Goal: Task Accomplishment & Management: Manage account settings

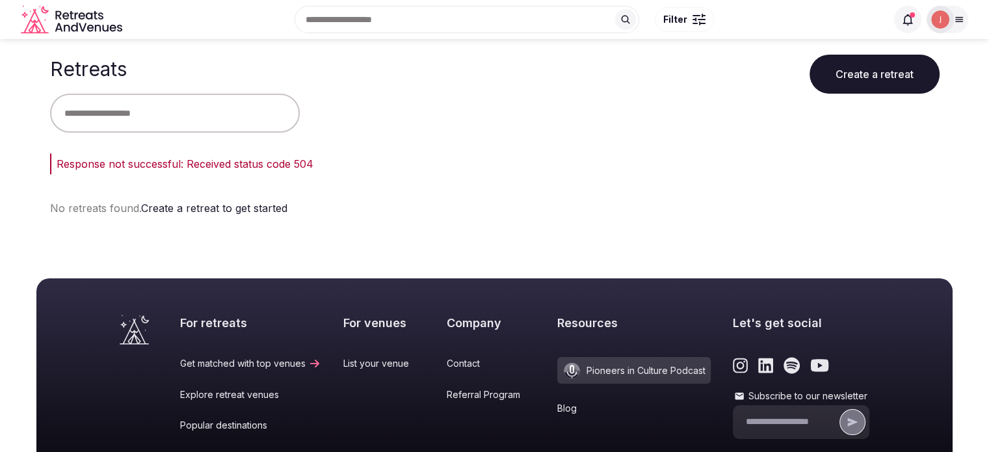
click at [932, 16] on img at bounding box center [940, 19] width 18 height 18
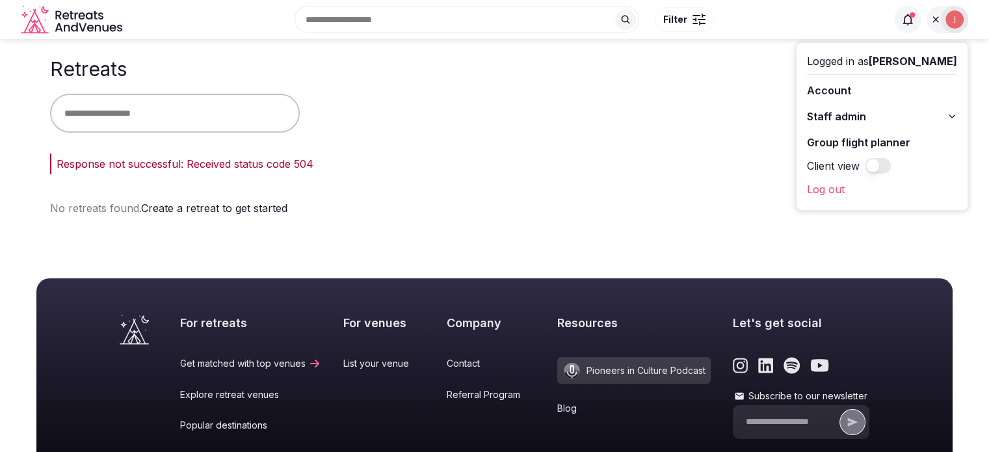
click at [892, 19] on div "Logged in as [PERSON_NAME] Account Staff admin Group flight planner Client view…" at bounding box center [928, 19] width 79 height 27
click at [911, 19] on icon at bounding box center [907, 19] width 13 height 13
click at [905, 20] on icon at bounding box center [907, 19] width 13 height 13
click at [899, 23] on span at bounding box center [907, 19] width 27 height 27
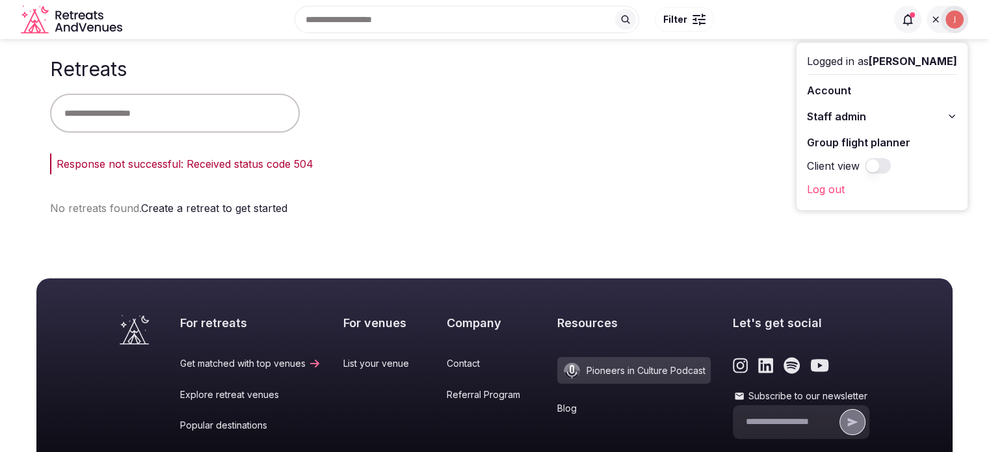
click at [924, 22] on div "Logged in as Joanna Asiukiewicz Account Staff admin Group flight planner Client…" at bounding box center [931, 19] width 74 height 27
click at [909, 22] on icon at bounding box center [907, 19] width 13 height 13
click at [920, 20] on span at bounding box center [907, 19] width 27 height 27
click at [855, 118] on button "Staff admin" at bounding box center [882, 116] width 150 height 21
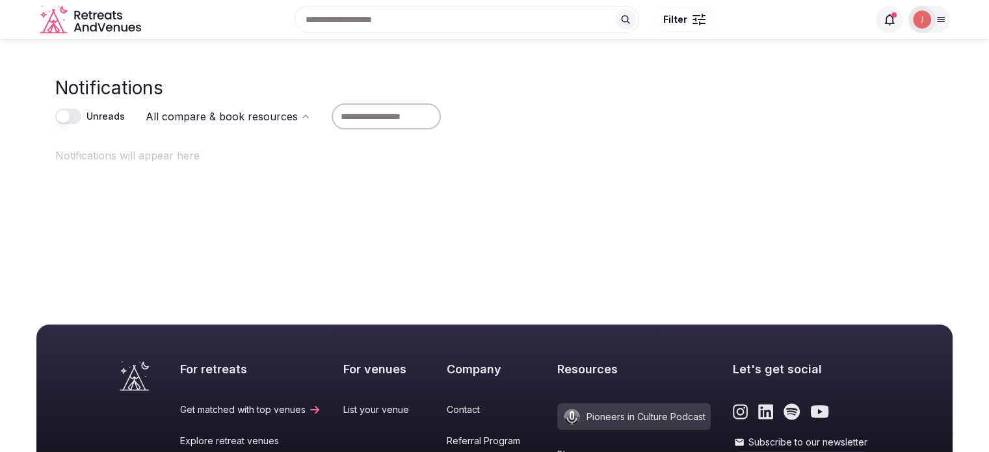
click at [892, 23] on icon at bounding box center [889, 19] width 10 height 11
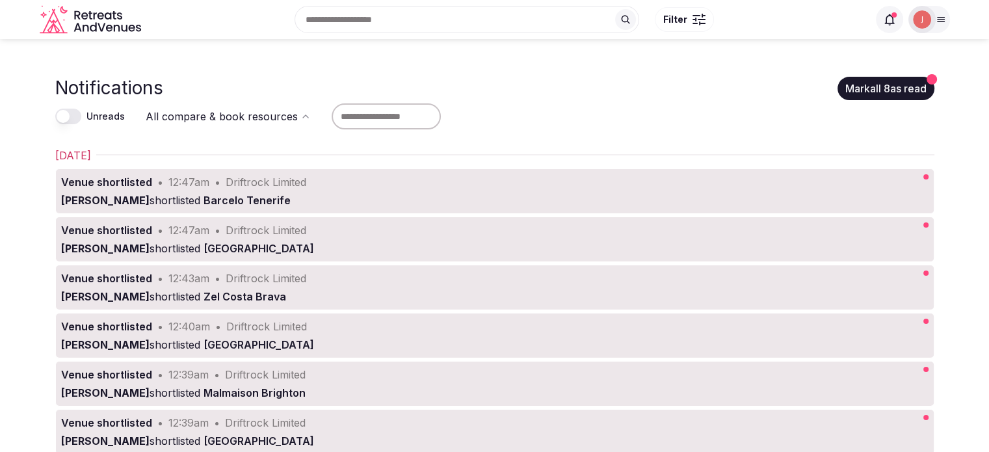
click at [892, 86] on button "Mark all 8 as read" at bounding box center [885, 88] width 97 height 23
click at [920, 23] on img at bounding box center [922, 19] width 18 height 18
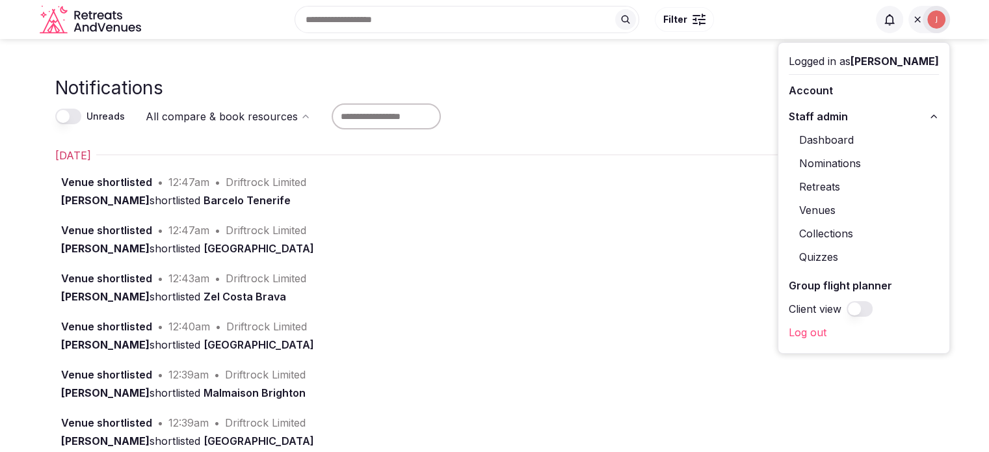
click at [814, 183] on link "Retreats" at bounding box center [864, 186] width 150 height 21
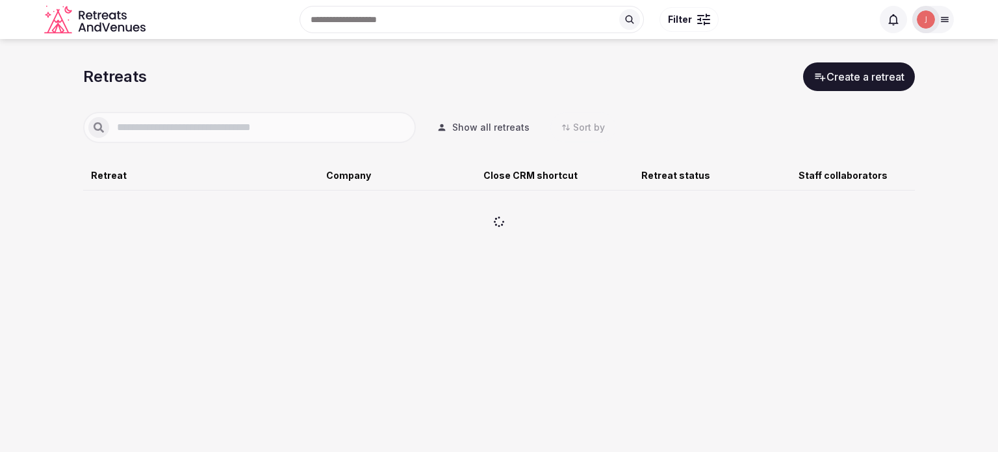
click at [335, 140] on div at bounding box center [249, 127] width 333 height 31
click at [272, 128] on input "text" at bounding box center [260, 128] width 302 height 16
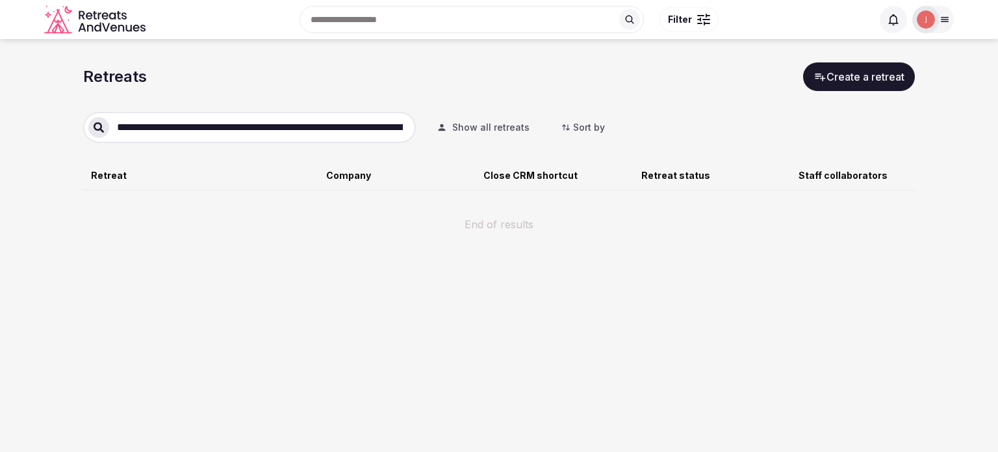
type input "**********"
click at [20, 101] on section "**********" at bounding box center [499, 153] width 998 height 229
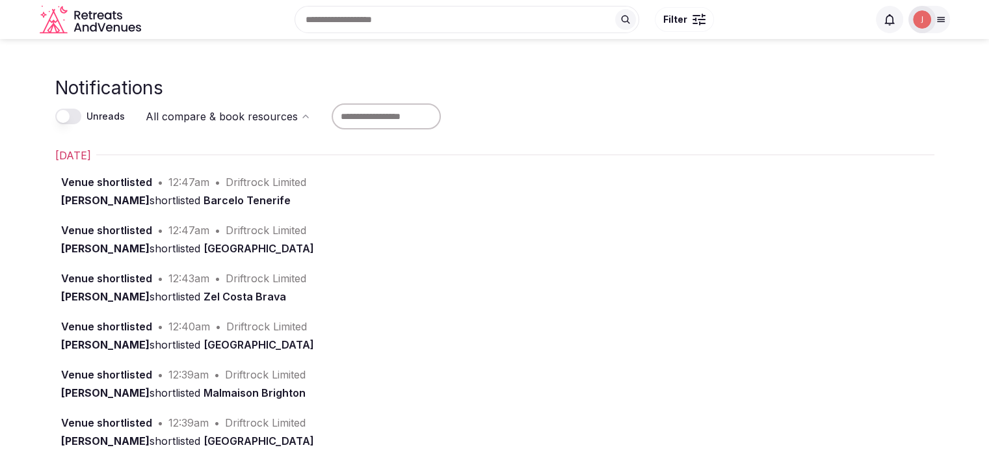
click at [917, 31] on div at bounding box center [921, 19] width 27 height 27
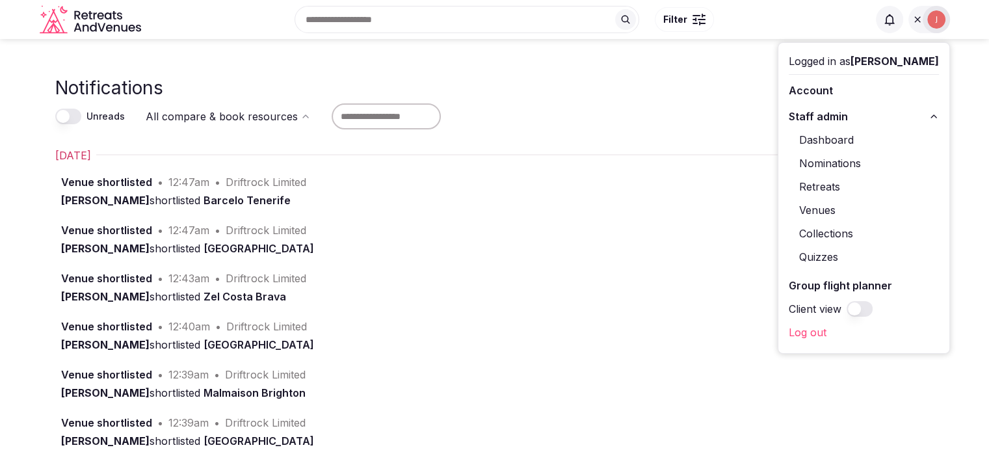
click at [807, 184] on link "Retreats" at bounding box center [864, 186] width 150 height 21
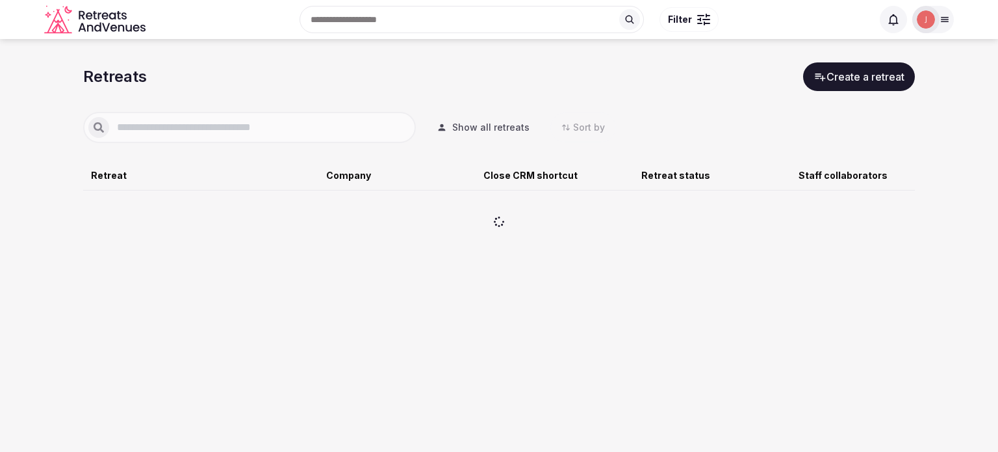
click at [226, 135] on input "text" at bounding box center [260, 128] width 302 height 16
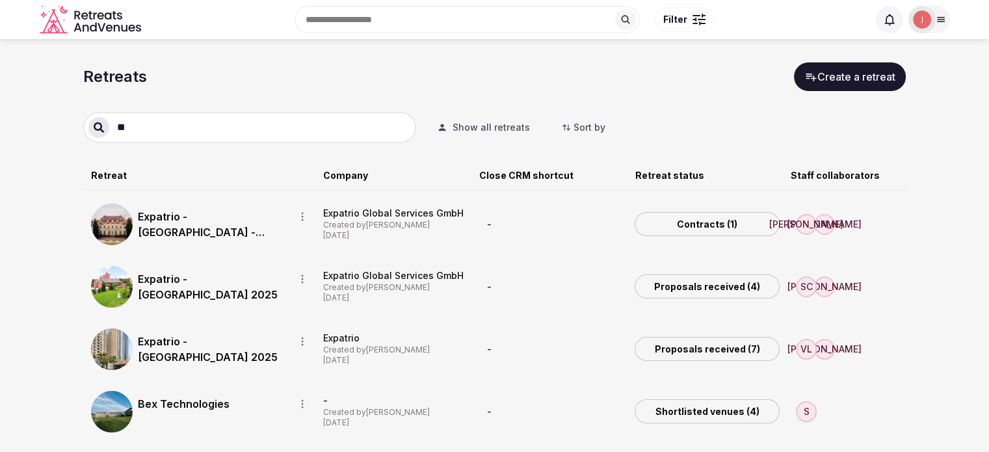
type input "**"
click at [195, 222] on link "Expatrio - Germany - June 2025" at bounding box center [211, 224] width 146 height 31
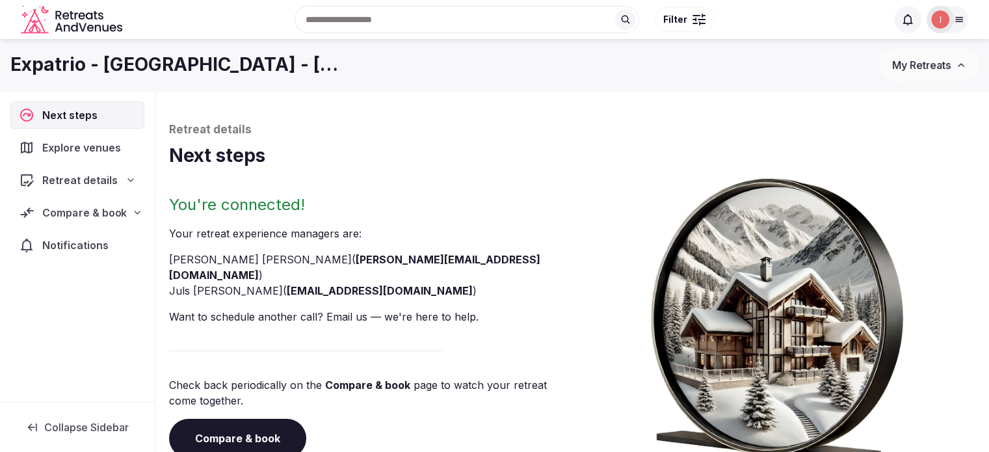
click at [91, 217] on span "Compare & book" at bounding box center [84, 213] width 85 height 16
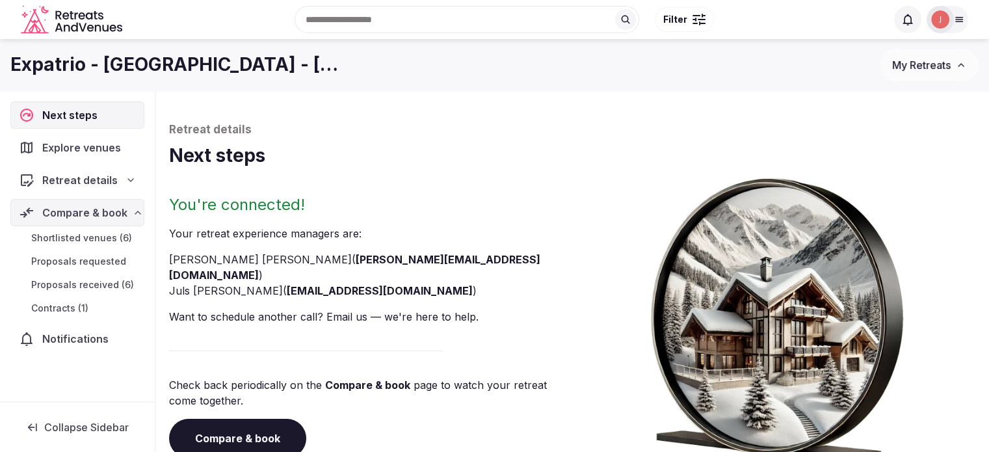
click at [75, 302] on span "Contracts (1)" at bounding box center [59, 308] width 57 height 13
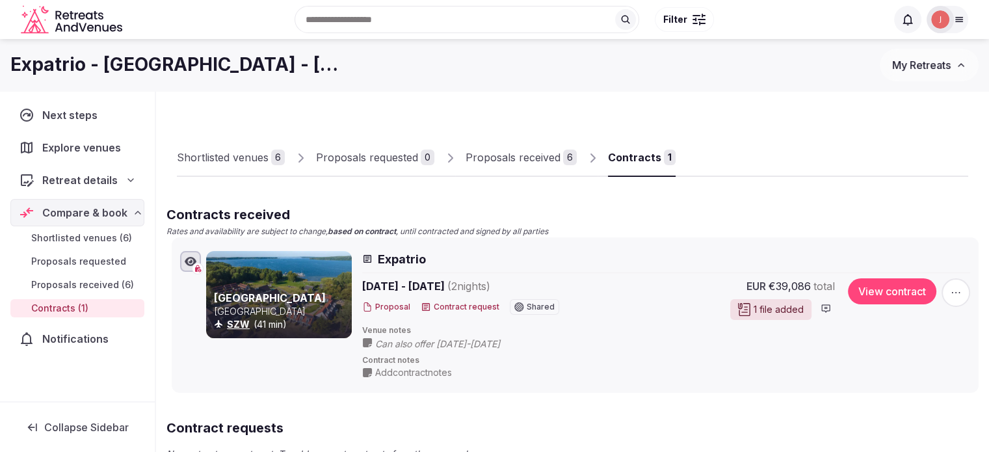
click at [770, 306] on div "1 file added" at bounding box center [770, 309] width 81 height 21
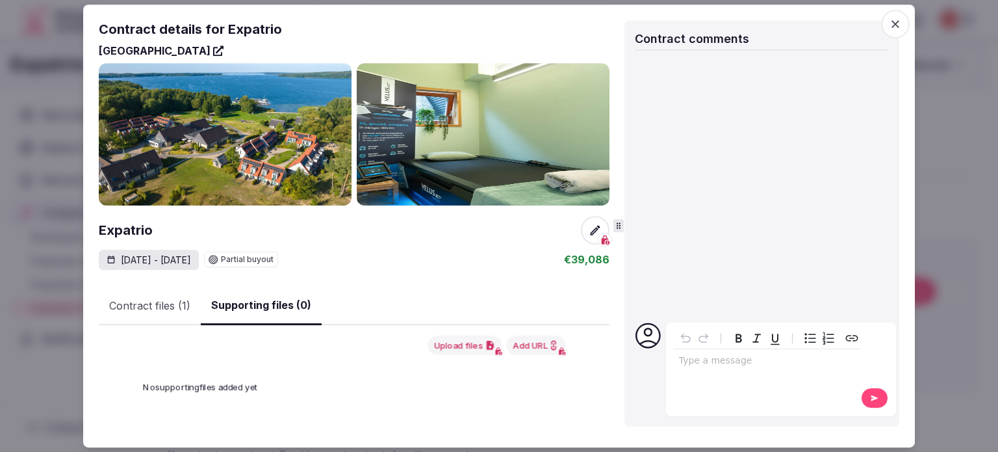
click at [281, 320] on button "Supporting files (0)" at bounding box center [261, 306] width 121 height 38
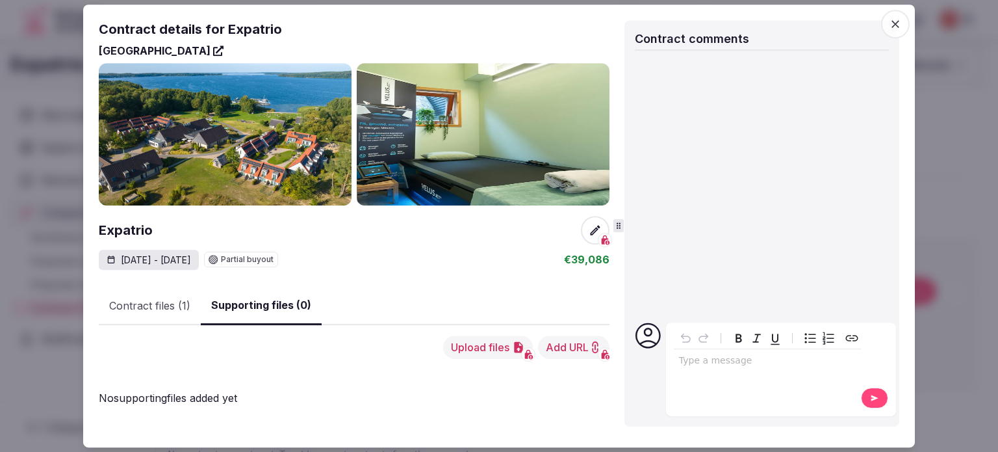
click at [163, 315] on button "Contract files (1)" at bounding box center [150, 306] width 102 height 38
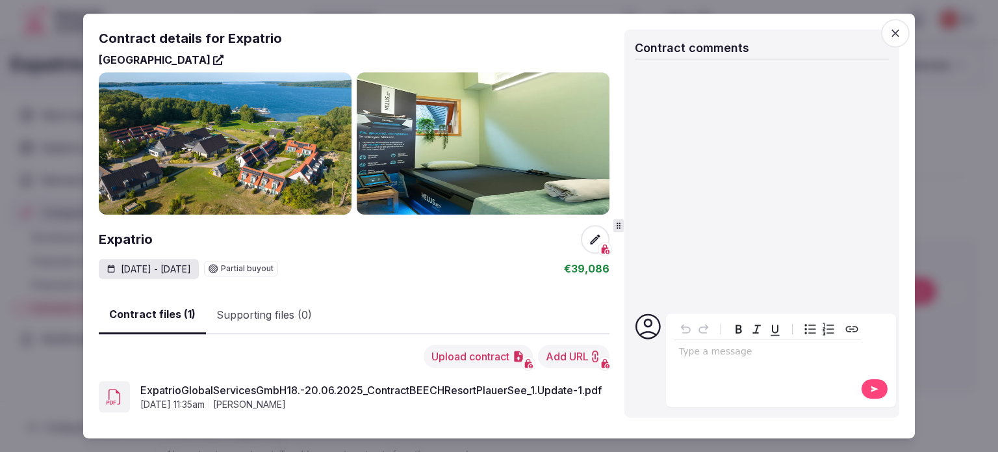
click at [582, 244] on span at bounding box center [595, 239] width 29 height 29
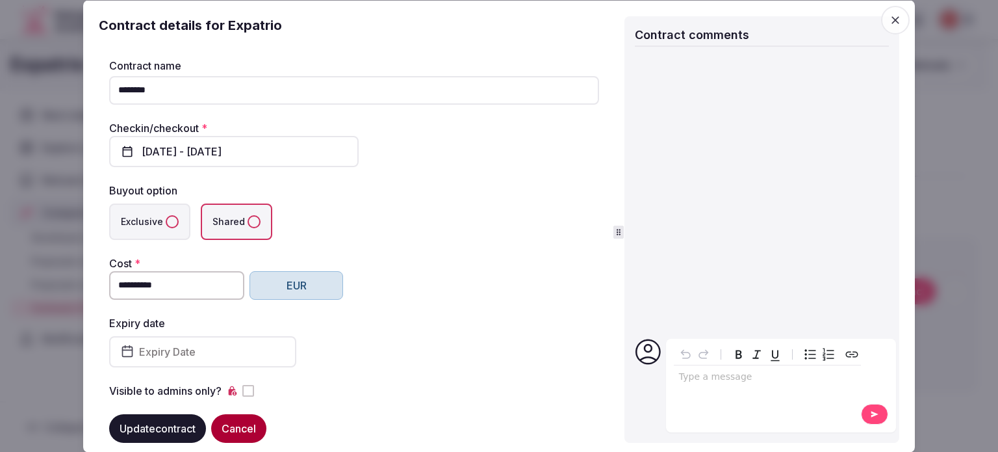
click at [590, 239] on fieldset "**********" at bounding box center [354, 229] width 490 height 338
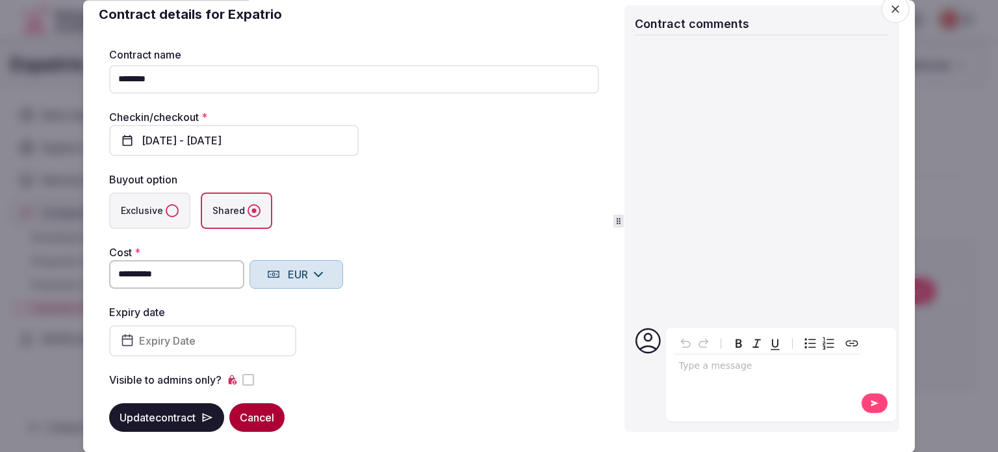
click at [177, 408] on button "Update contract" at bounding box center [166, 417] width 115 height 29
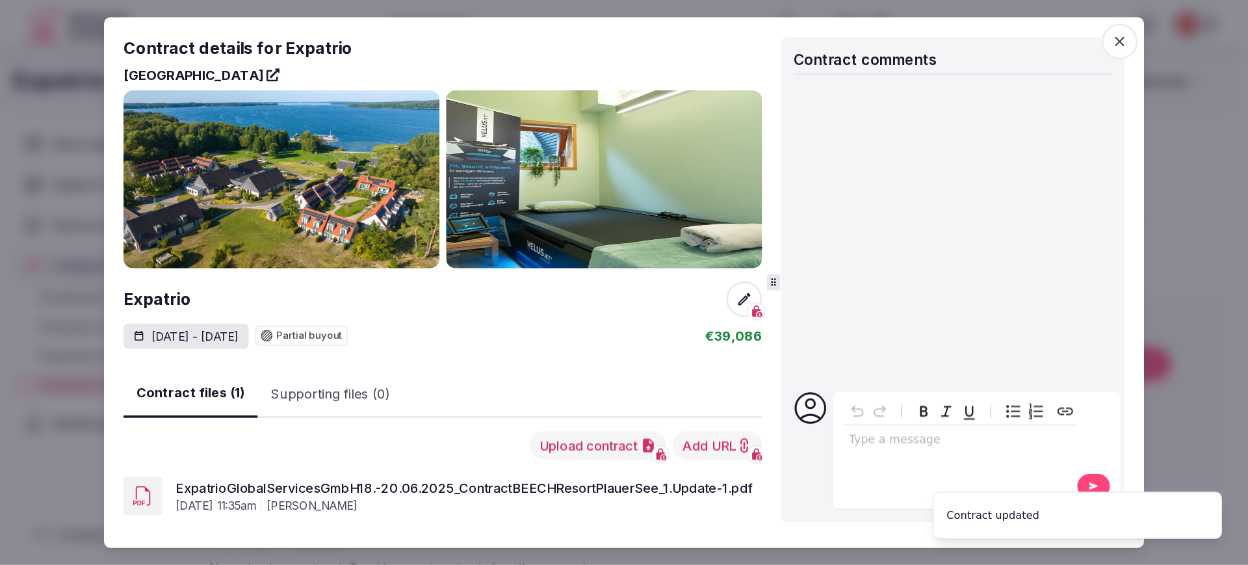
scroll to position [0, 0]
drag, startPoint x: 593, startPoint y: 413, endPoint x: 659, endPoint y: 410, distance: 66.4
click at [659, 410] on div "Contract details for Expatrio BEECH Resort Plauer See Expatrio Jun 18th - 20th,…" at bounding box center [499, 226] width 801 height 394
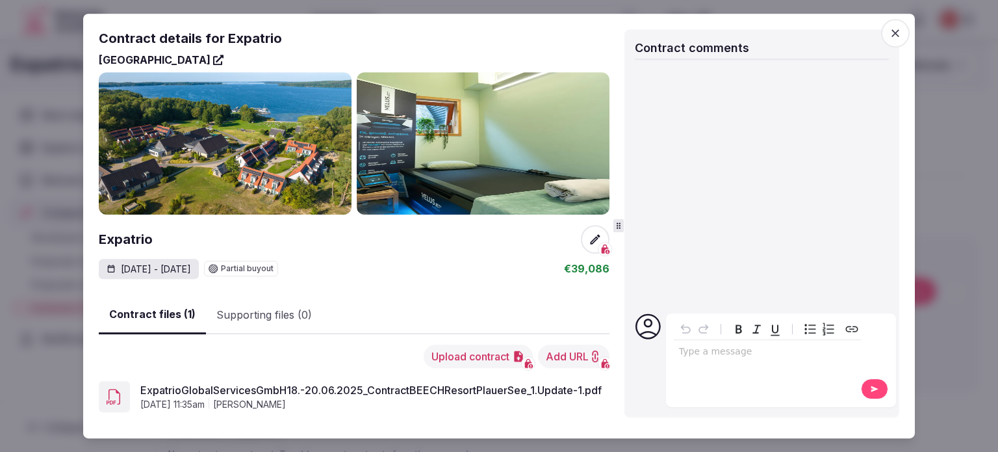
click at [589, 246] on icon at bounding box center [595, 239] width 13 height 13
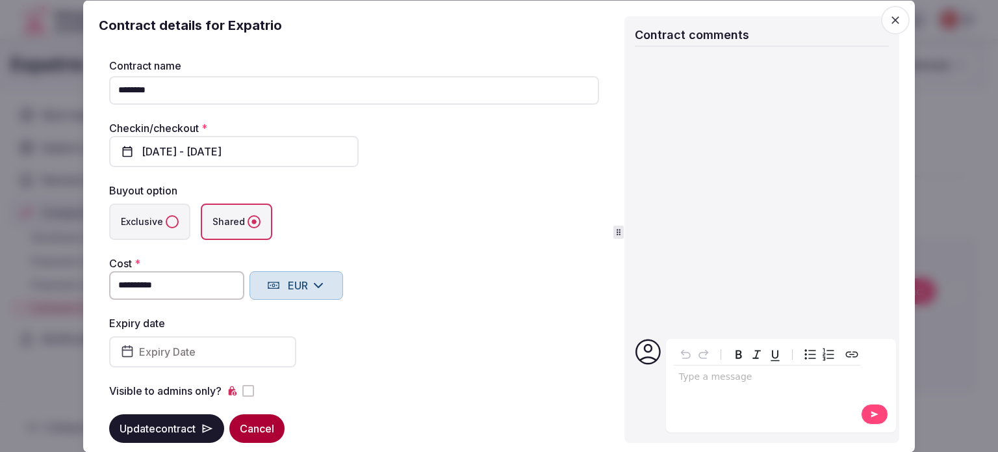
scroll to position [10, 0]
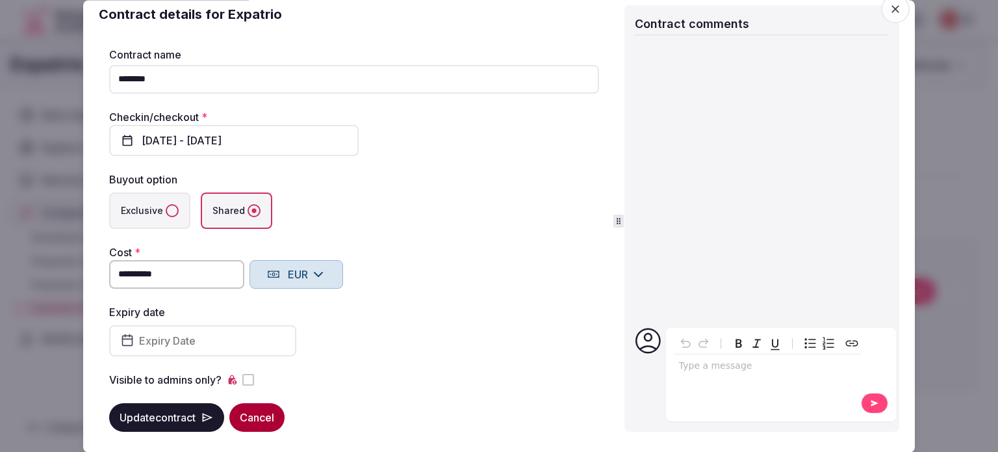
click at [260, 415] on button "Cancel" at bounding box center [256, 417] width 55 height 29
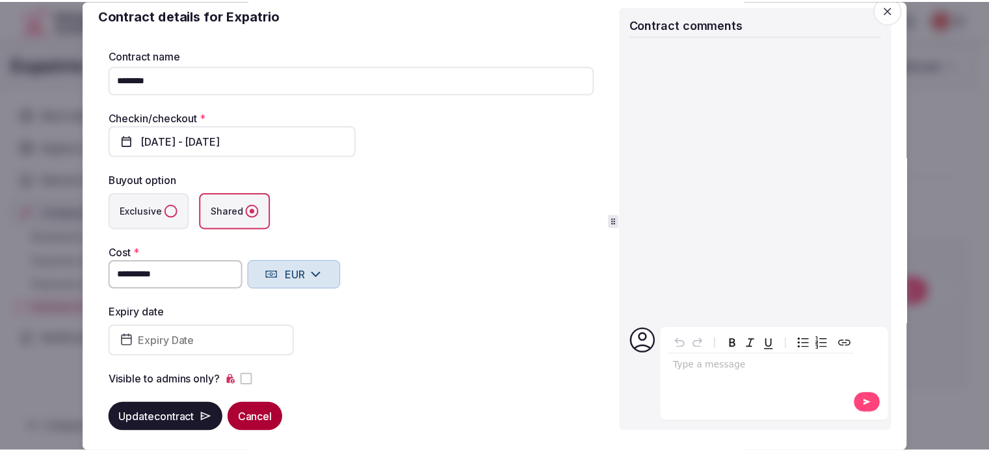
scroll to position [0, 0]
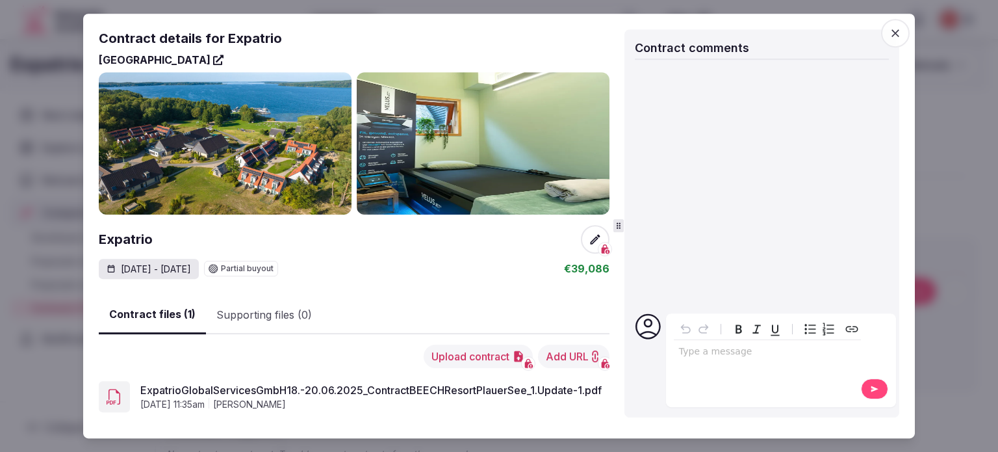
click at [256, 309] on button "Supporting files (0)" at bounding box center [264, 315] width 116 height 38
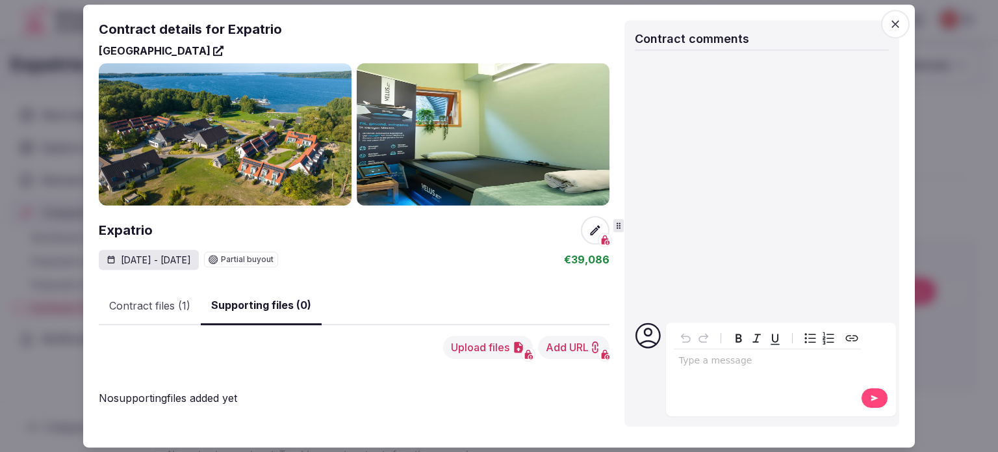
click at [893, 30] on icon "button" at bounding box center [895, 24] width 13 height 13
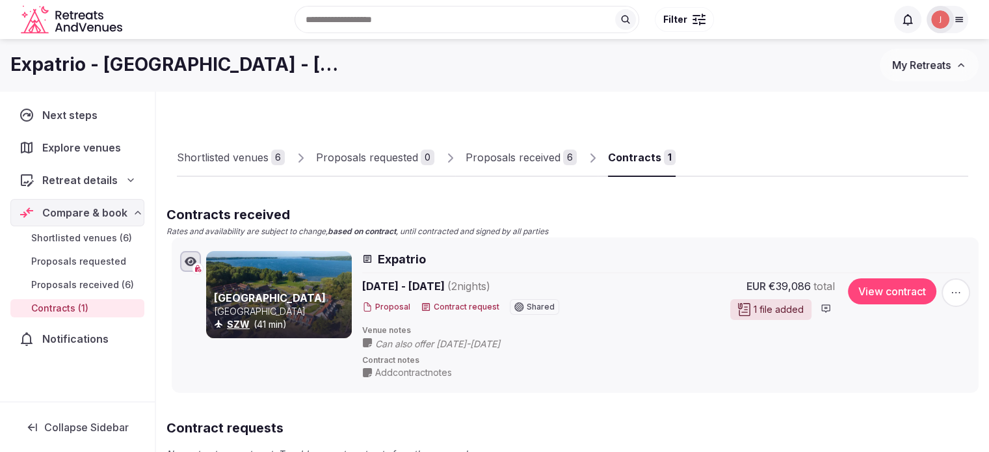
click at [955, 293] on icon "button" at bounding box center [955, 292] width 13 height 13
click at [931, 254] on button "Delete contract" at bounding box center [910, 247] width 101 height 21
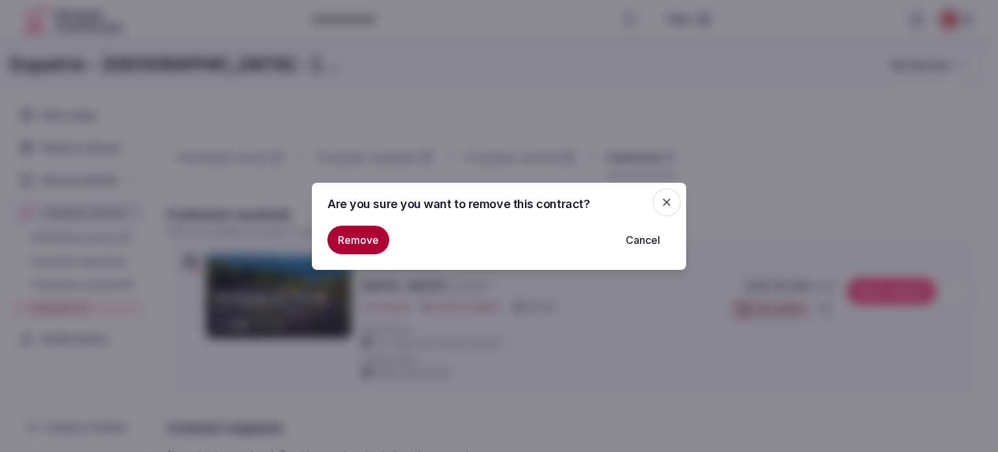
click at [372, 244] on button "Remove" at bounding box center [359, 240] width 62 height 29
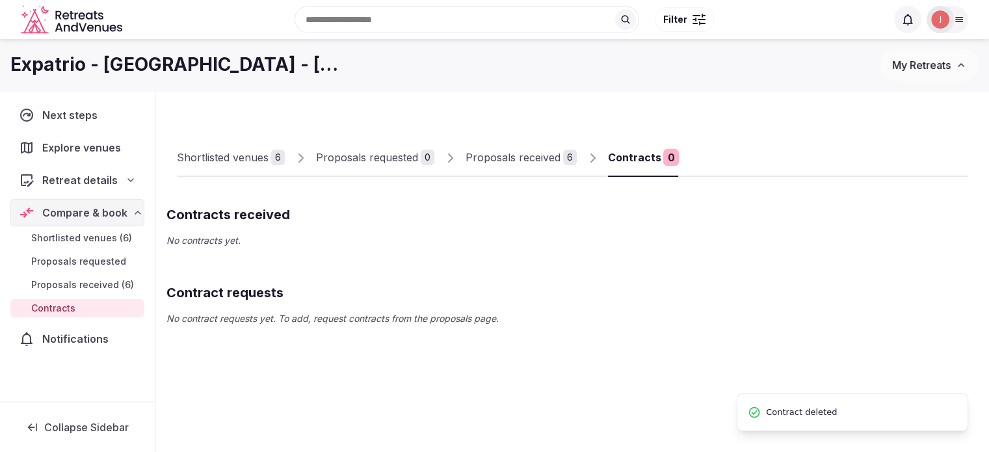
click at [411, 139] on link "Proposals requested 0" at bounding box center [375, 158] width 118 height 38
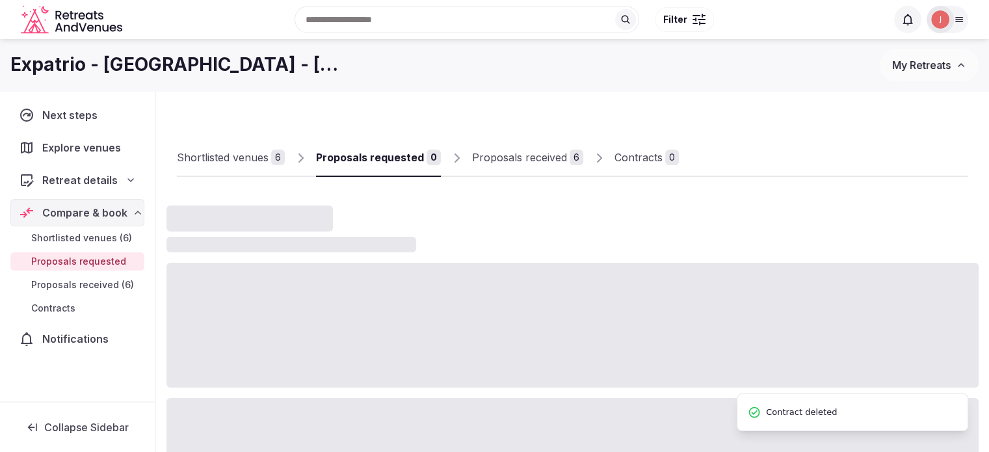
click at [493, 163] on div "Proposals received" at bounding box center [519, 158] width 95 height 16
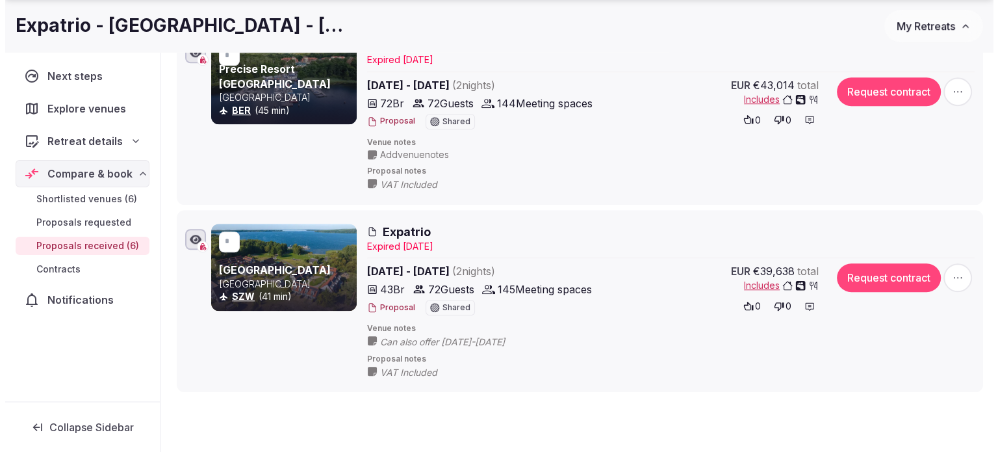
scroll to position [1040, 0]
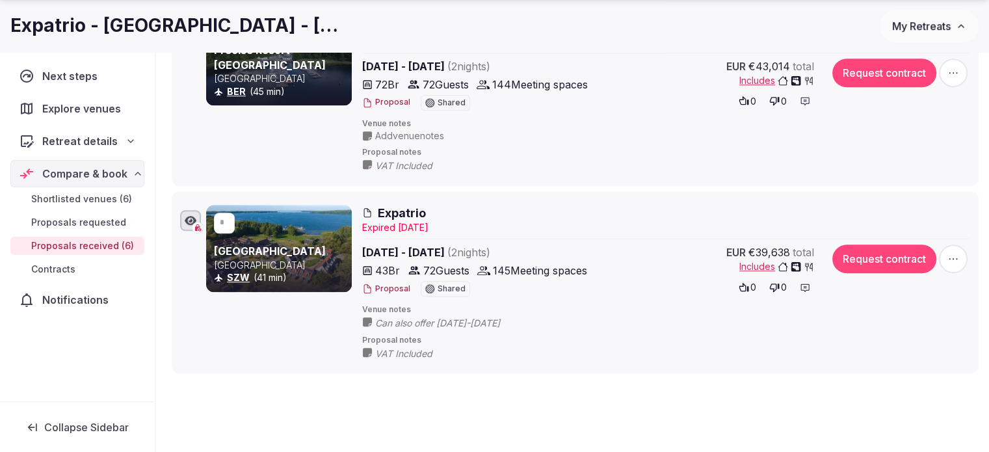
click at [892, 261] on button "Request contract" at bounding box center [884, 258] width 104 height 29
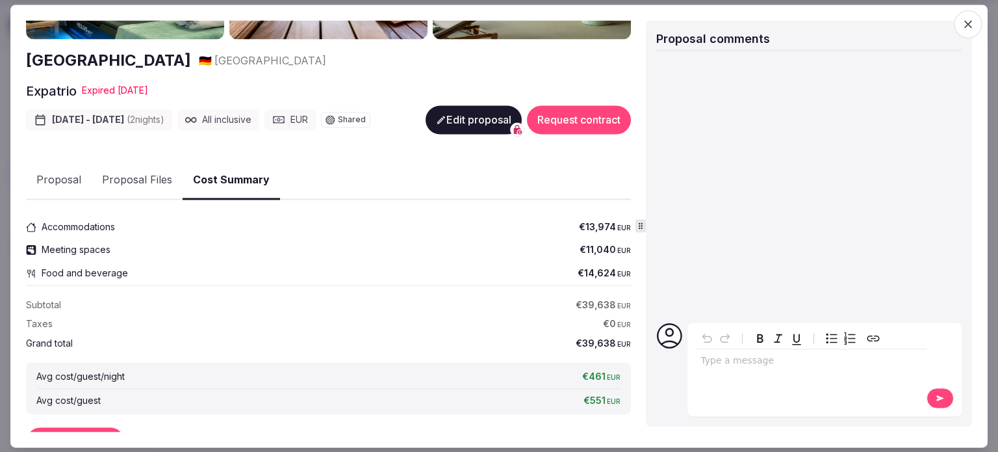
scroll to position [174, 0]
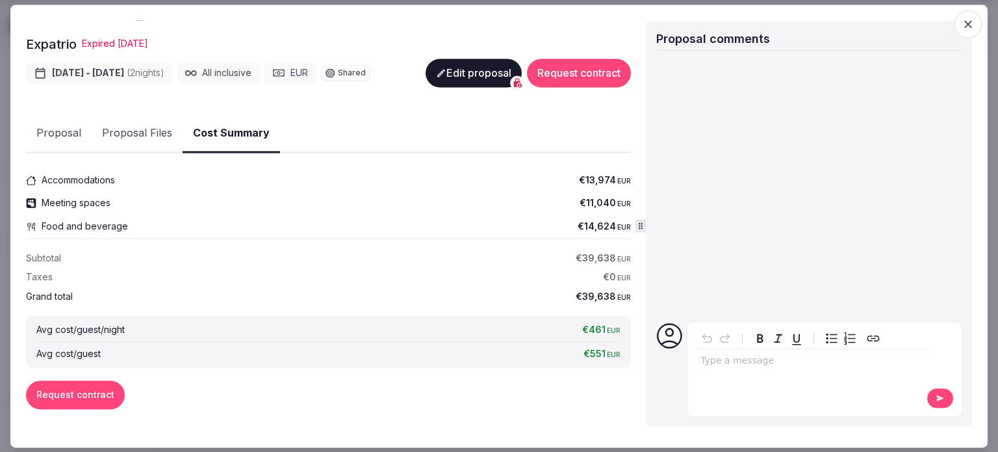
drag, startPoint x: 81, startPoint y: 390, endPoint x: 206, endPoint y: 348, distance: 132.4
click at [85, 390] on button "Request contract" at bounding box center [75, 395] width 99 height 29
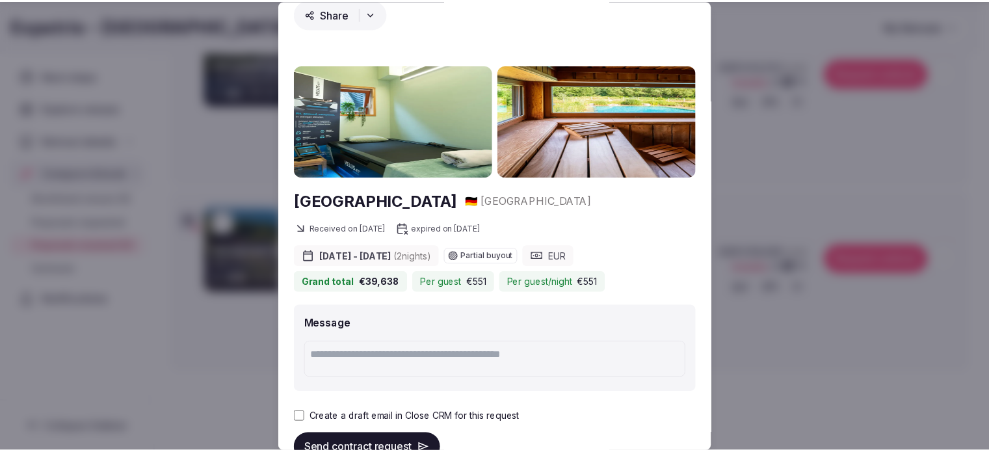
scroll to position [90, 0]
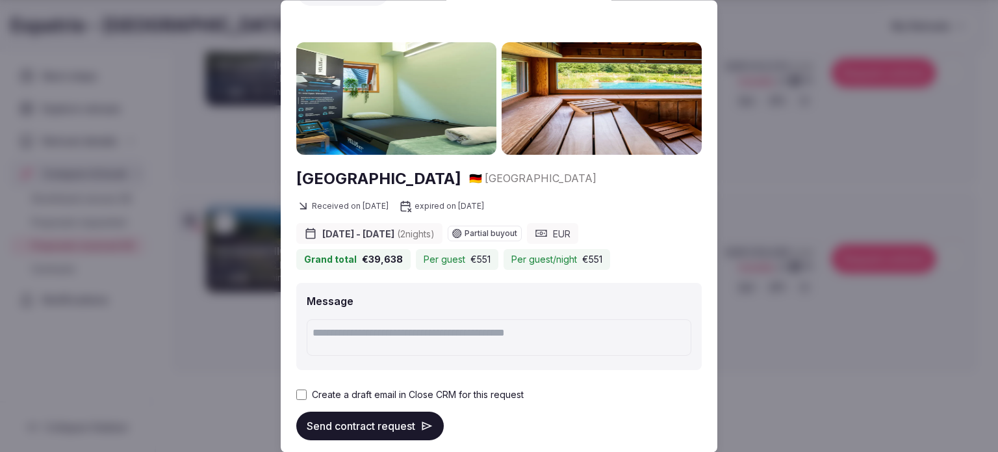
click at [361, 389] on label "Create a draft email in Close CRM for this request" at bounding box center [418, 394] width 212 height 13
click at [354, 415] on button "Send contract request" at bounding box center [370, 425] width 148 height 29
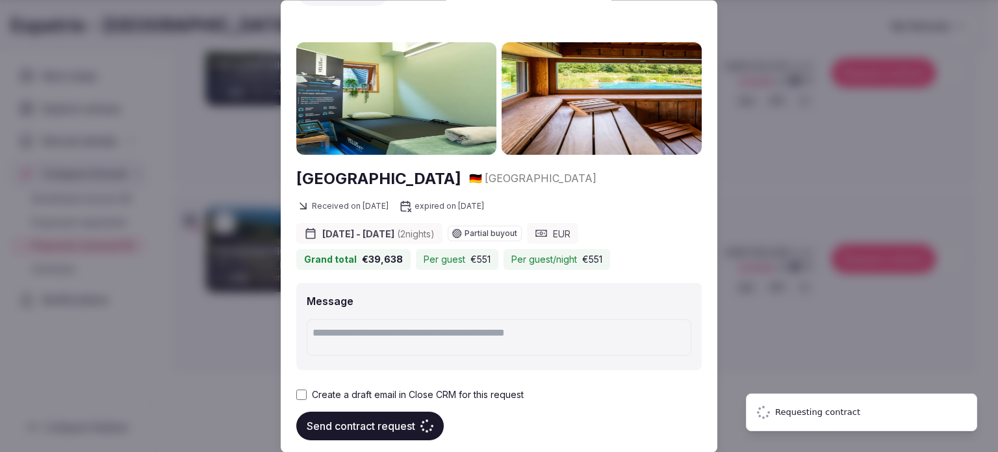
click at [348, 436] on div "Proposal Proposal Proposal details for Expatrio Share BEECH Resort Plauer See 🇩…" at bounding box center [499, 226] width 437 height 452
click at [366, 421] on button "Send contract request" at bounding box center [370, 425] width 148 height 29
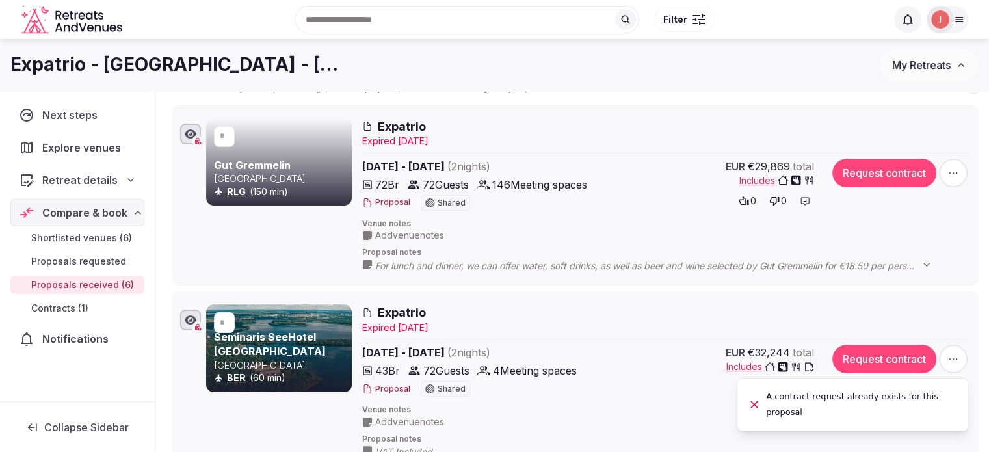
scroll to position [0, 0]
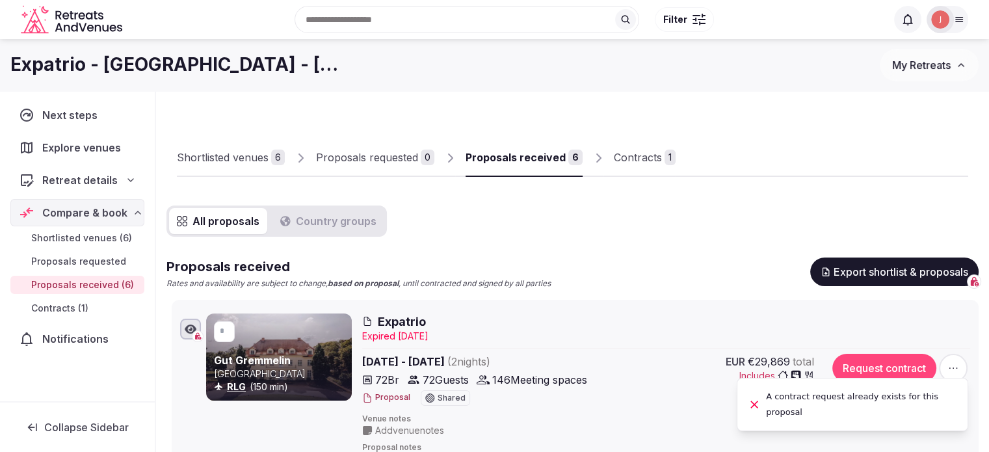
click at [640, 168] on link "Contracts 1" at bounding box center [645, 158] width 62 height 38
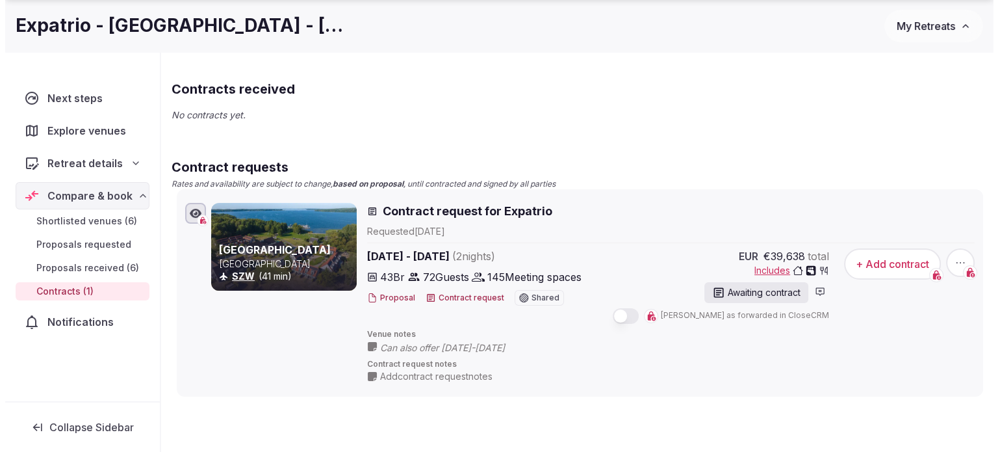
scroll to position [257, 0]
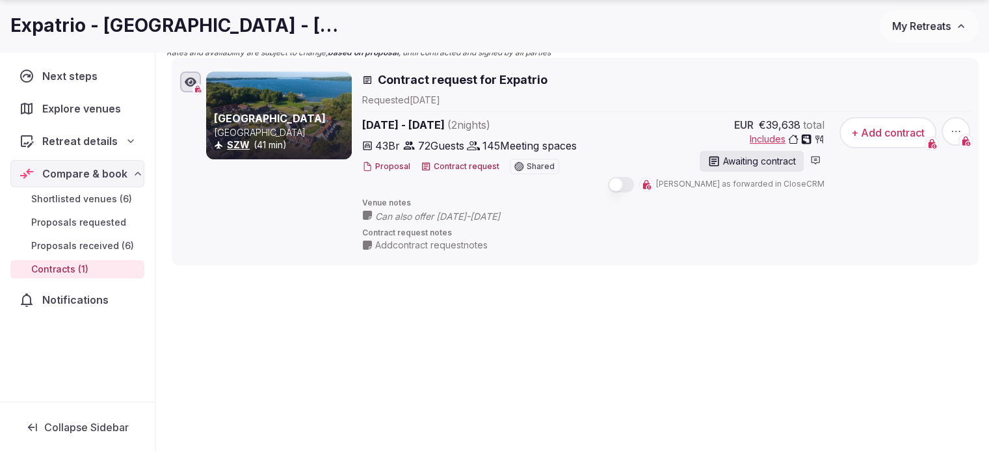
click at [889, 145] on button "+ Add contract" at bounding box center [887, 132] width 97 height 31
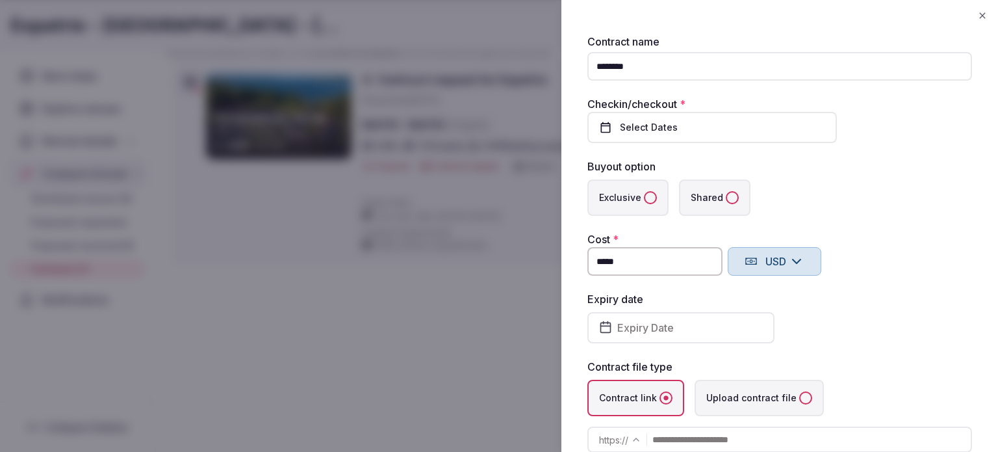
type input "********"
click at [668, 127] on span "Select Dates" at bounding box center [649, 127] width 58 height 9
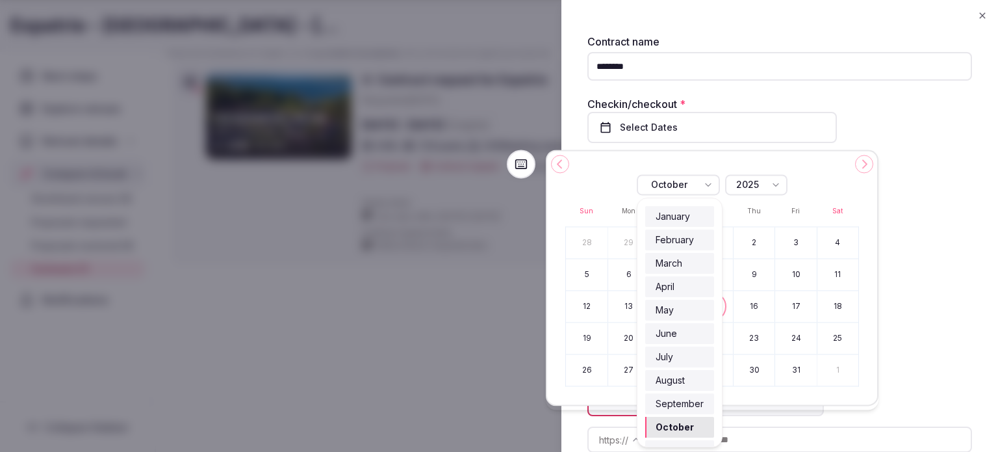
click at [714, 185] on div "October" at bounding box center [678, 184] width 83 height 21
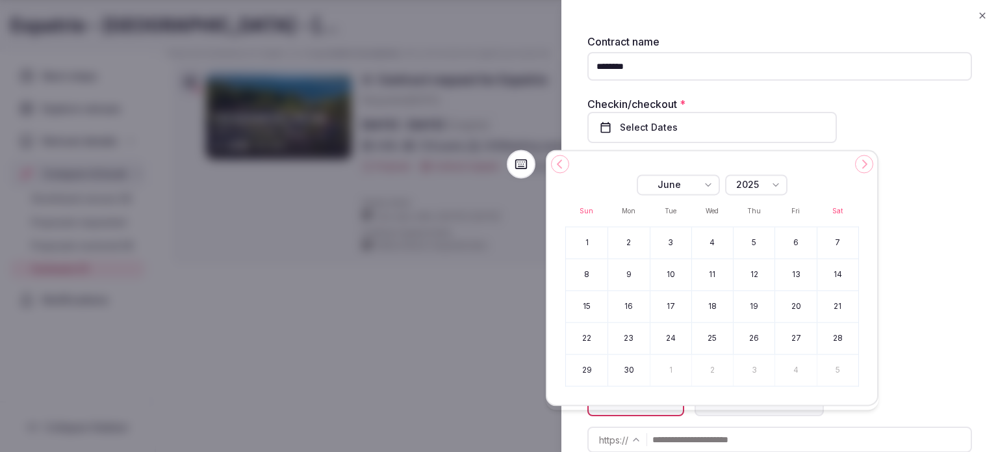
click at [718, 296] on button "18" at bounding box center [712, 306] width 41 height 31
click at [793, 306] on button "20" at bounding box center [796, 306] width 41 height 31
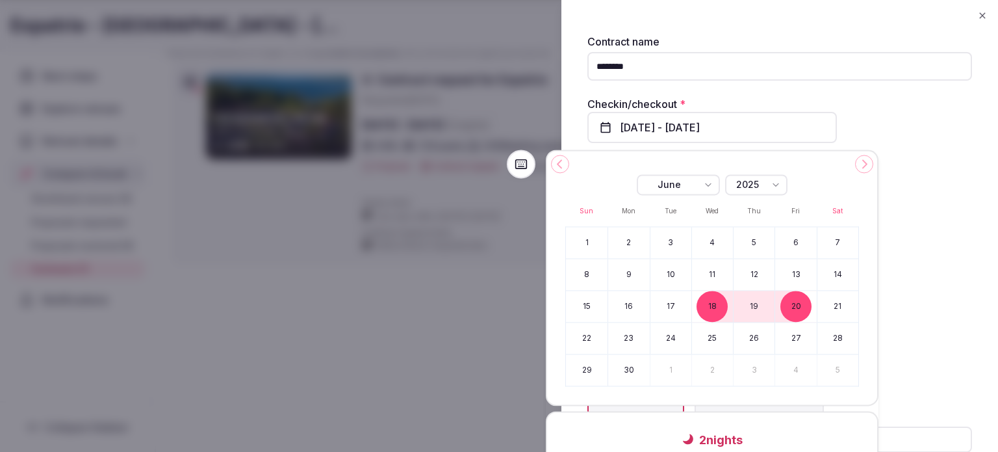
click at [920, 151] on fieldset "Contract name ******** Checkin/checkout * Jun 18th - 20th, 2025 Buyout option E…" at bounding box center [780, 259] width 385 height 447
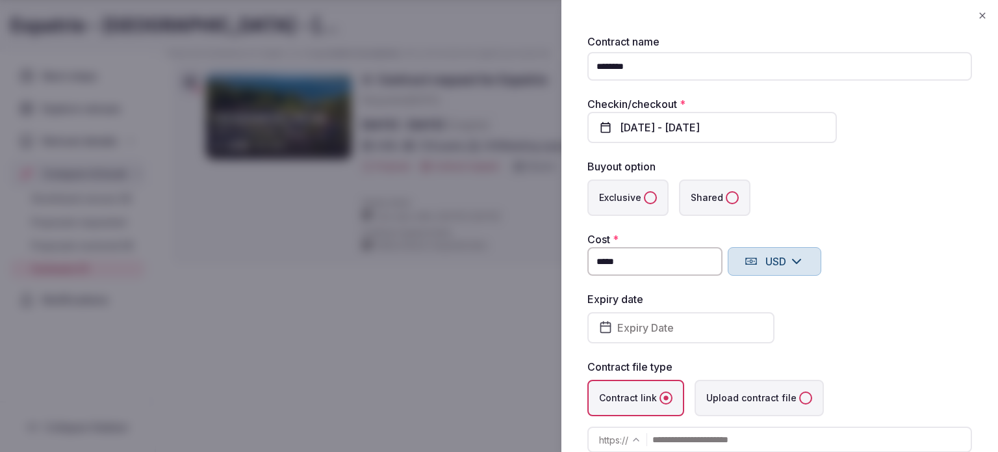
click at [702, 217] on fieldset "Contract name ******** Checkin/checkout * Jun 18th - 20th, 2025 Buyout option E…" at bounding box center [780, 259] width 385 height 447
click at [707, 196] on label "Shared" at bounding box center [715, 197] width 72 height 36
click at [726, 196] on button "Shared" at bounding box center [732, 197] width 13 height 13
click at [796, 268] on icon "button" at bounding box center [797, 262] width 16 height 16
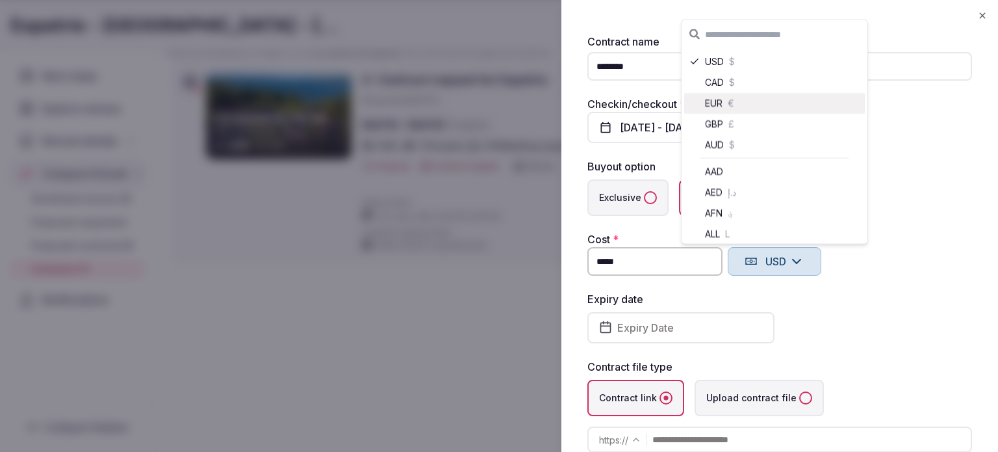
click at [731, 98] on span "€" at bounding box center [731, 103] width 7 height 13
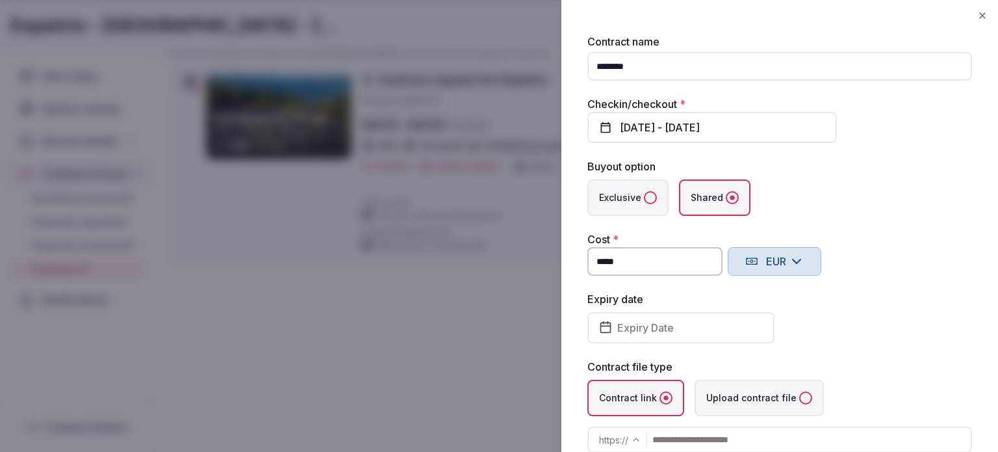
type input "*"
click at [668, 247] on input "*" at bounding box center [655, 261] width 135 height 29
click at [637, 266] on input "******" at bounding box center [655, 261] width 135 height 29
type input "**********"
click at [885, 207] on div "Exclusive Shared" at bounding box center [780, 197] width 385 height 36
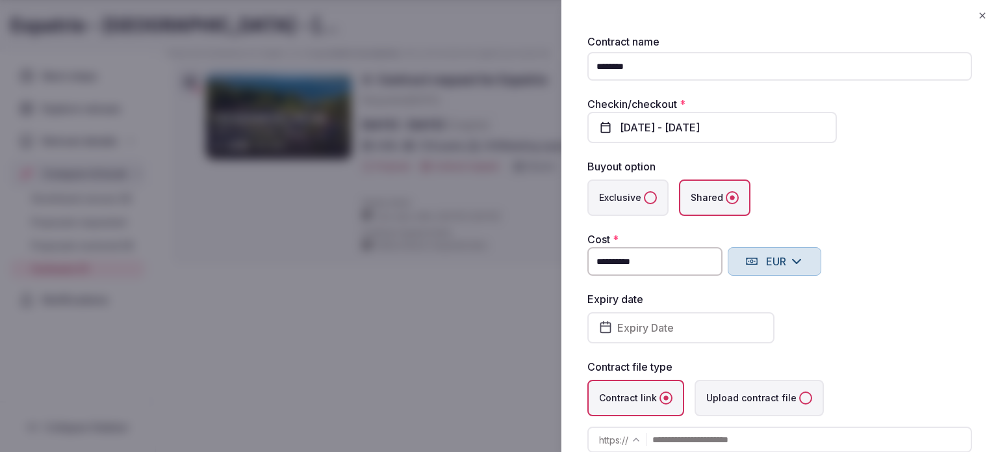
click at [720, 330] on button "Expiry Date" at bounding box center [681, 327] width 187 height 31
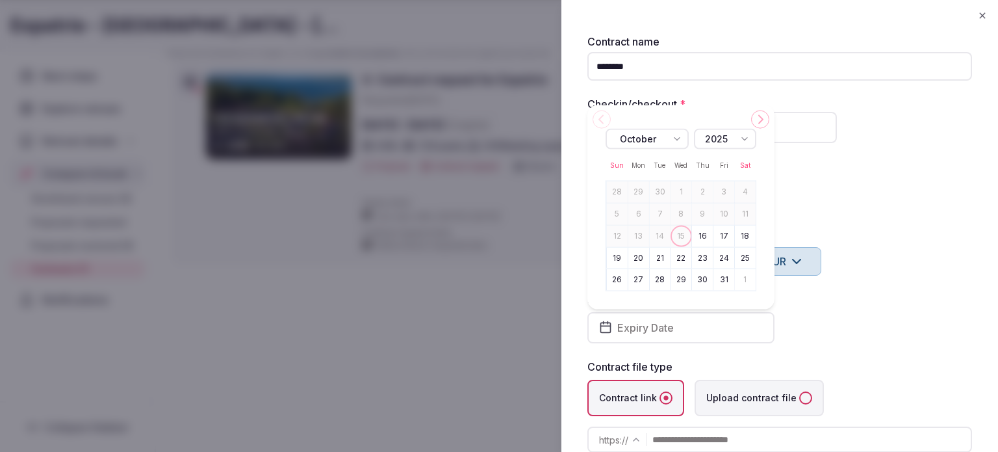
click at [874, 302] on div "Expiry date Expiry Date" at bounding box center [780, 317] width 385 height 52
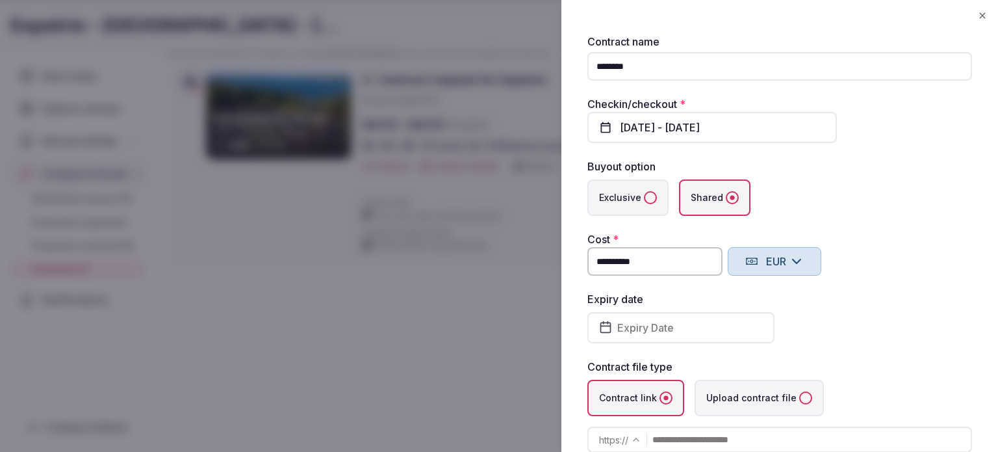
click at [767, 413] on label "Upload contract file" at bounding box center [759, 398] width 129 height 36
click at [800, 404] on file "Upload contract file" at bounding box center [806, 397] width 13 height 13
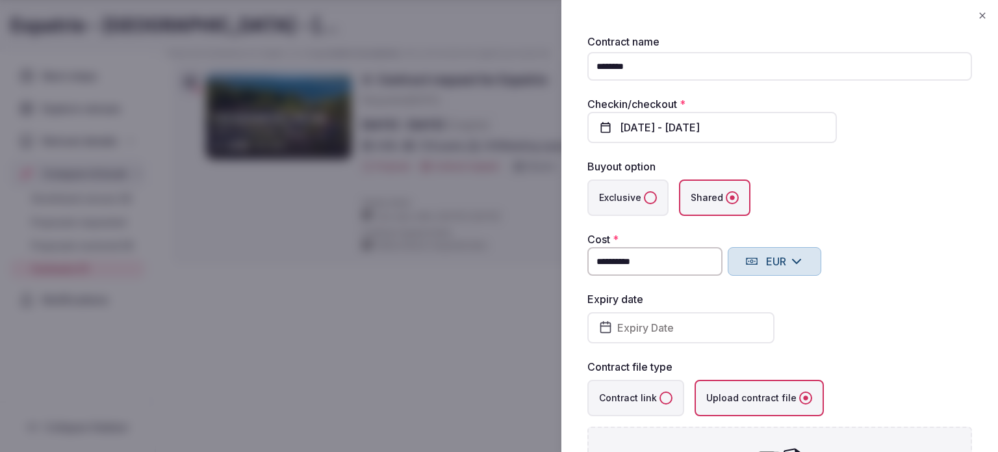
type input "**********"
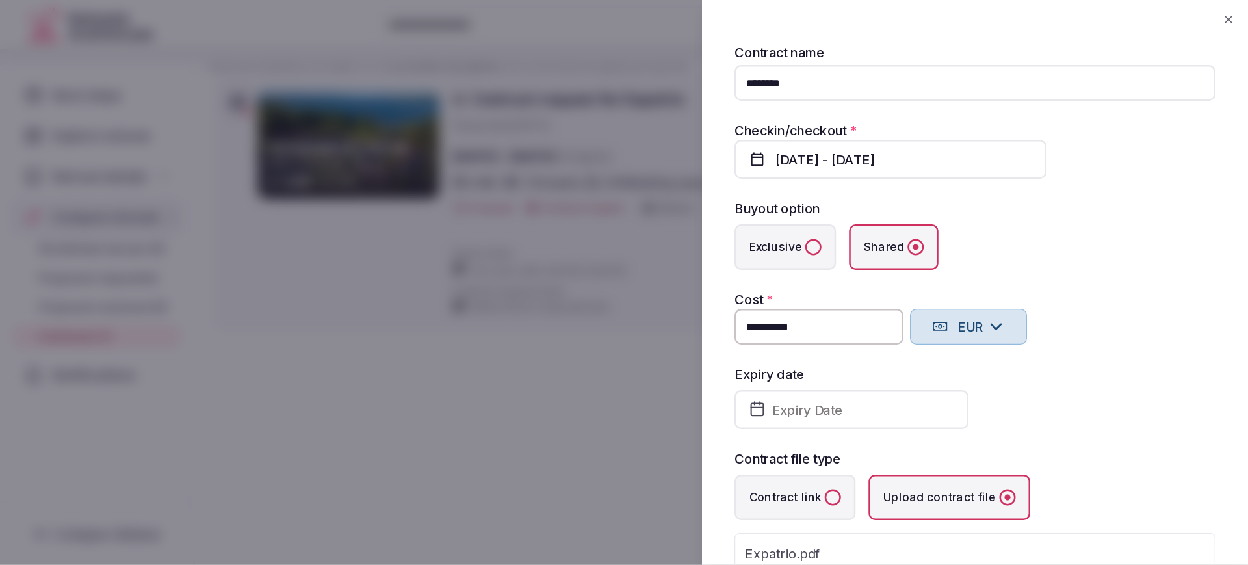
scroll to position [129, 0]
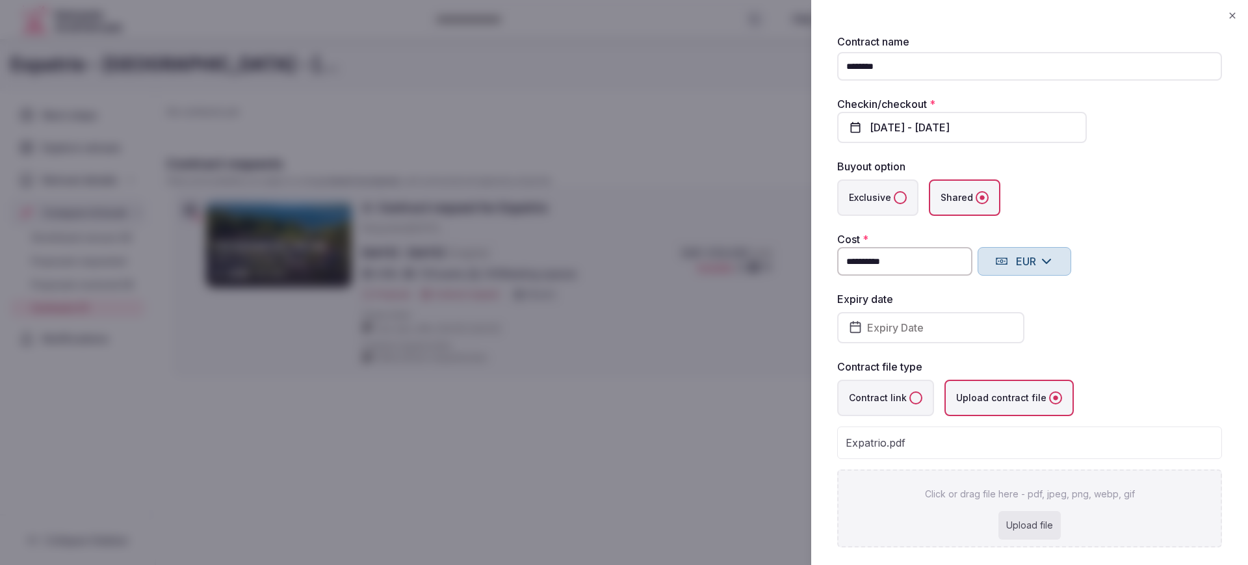
click at [895, 451] on div "Click or drag file here - pdf, jpeg, png, webp, gif Upload file" at bounding box center [1029, 508] width 385 height 78
type input "**********"
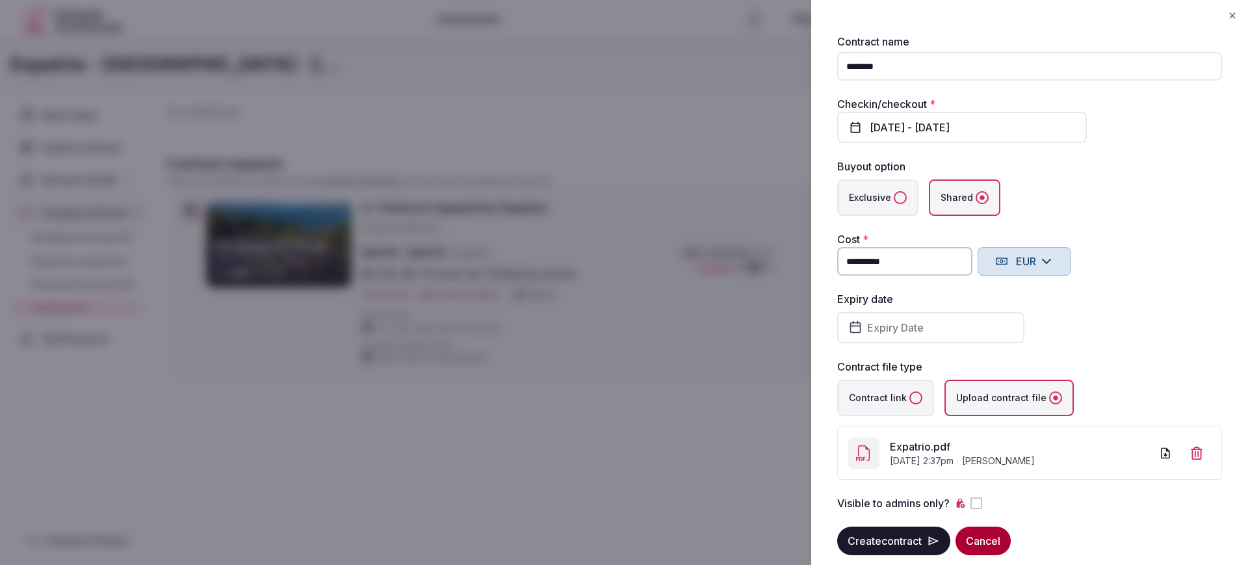
click at [911, 451] on button "Create contract" at bounding box center [893, 541] width 113 height 29
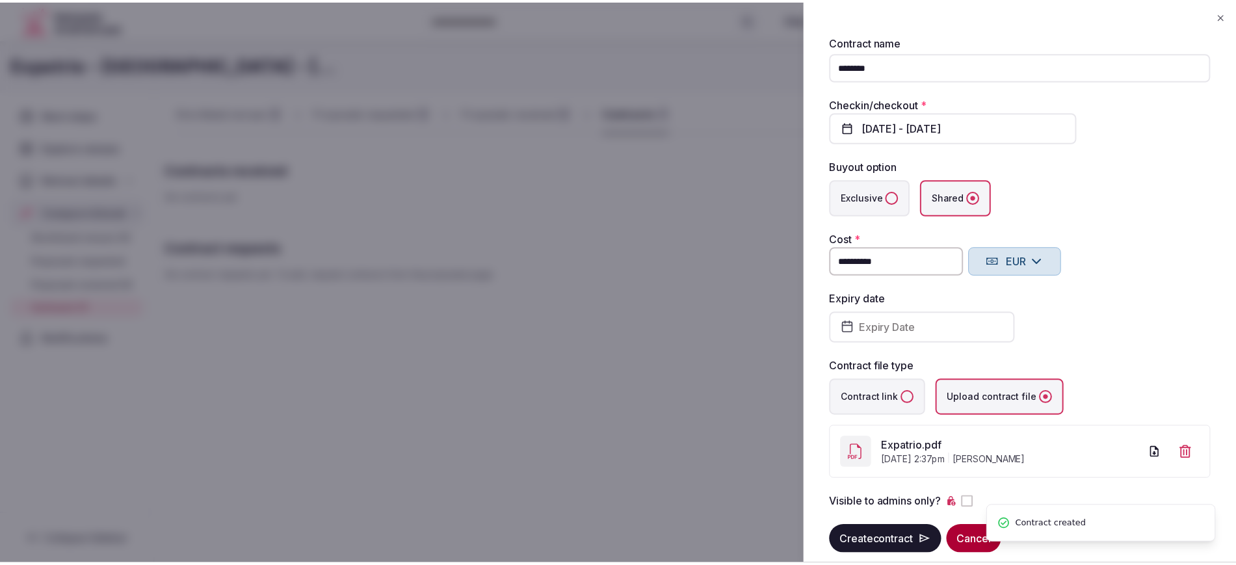
scroll to position [44, 0]
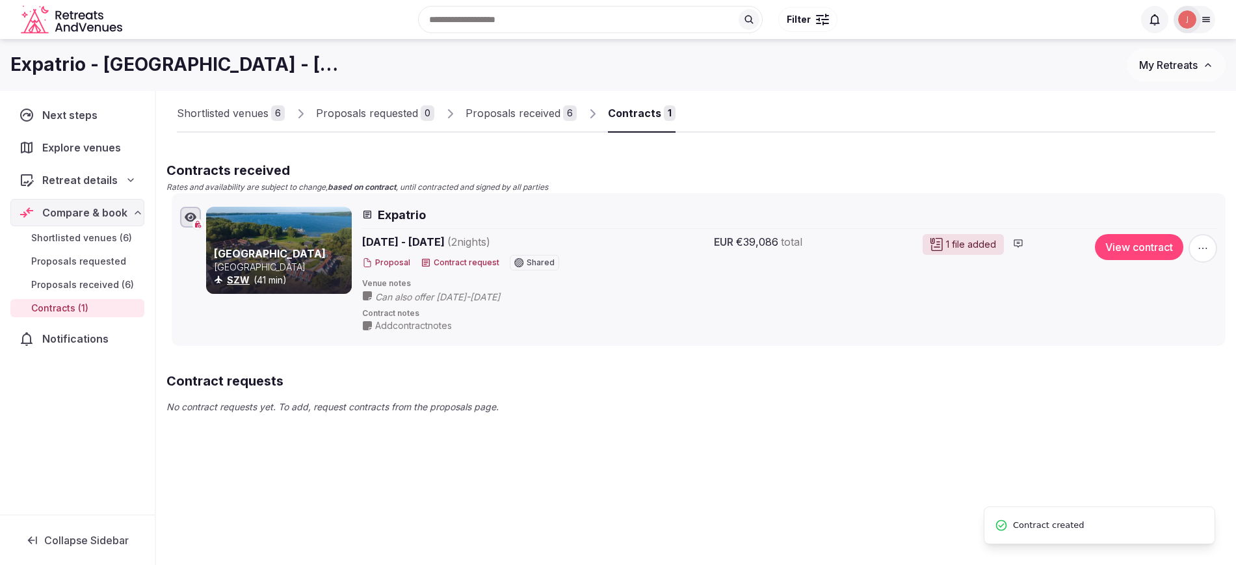
click at [661, 410] on p "No contract requests yet. To add, request contracts from the proposals page." at bounding box center [695, 406] width 1059 height 13
click at [984, 237] on div "1 file added" at bounding box center [962, 244] width 81 height 21
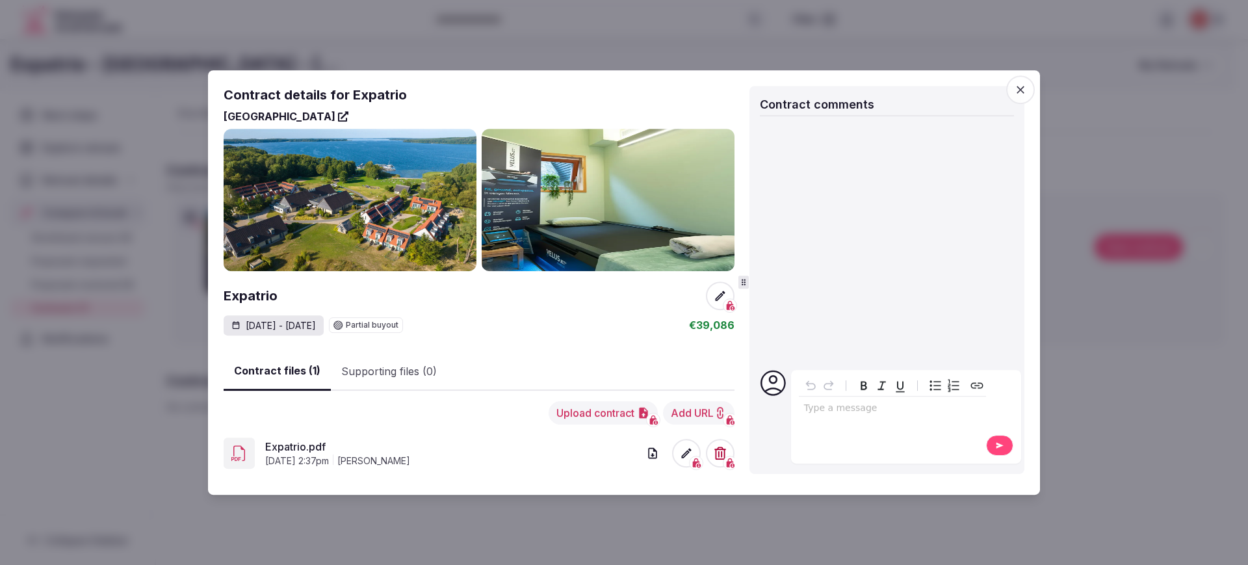
click at [694, 451] on span at bounding box center [686, 453] width 29 height 29
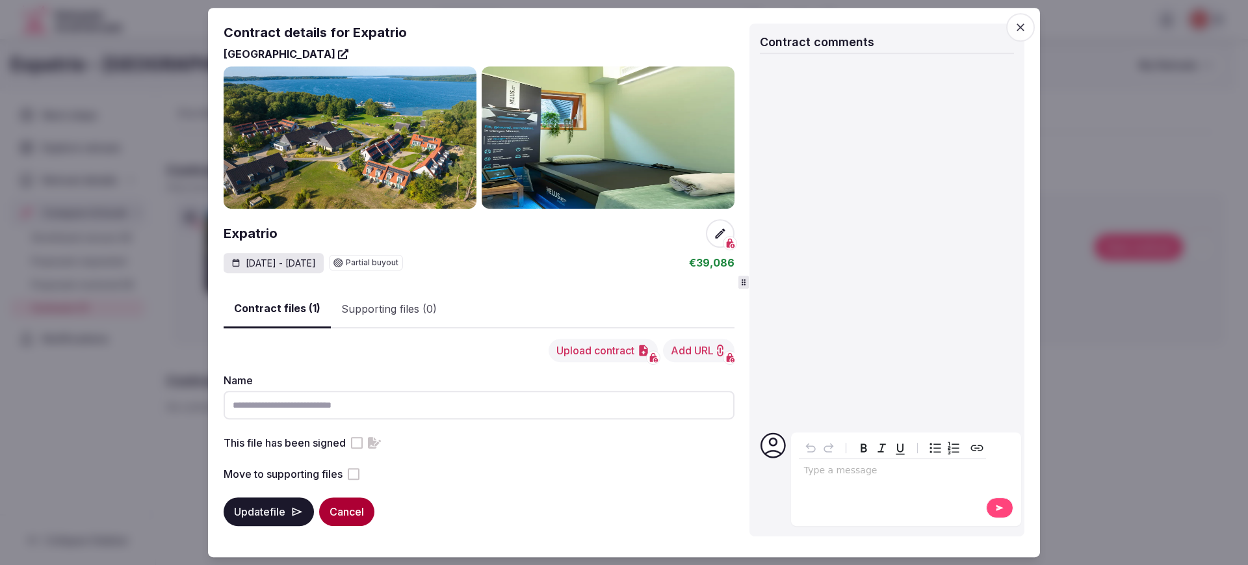
click at [988, 33] on span "button" at bounding box center [1020, 27] width 29 height 29
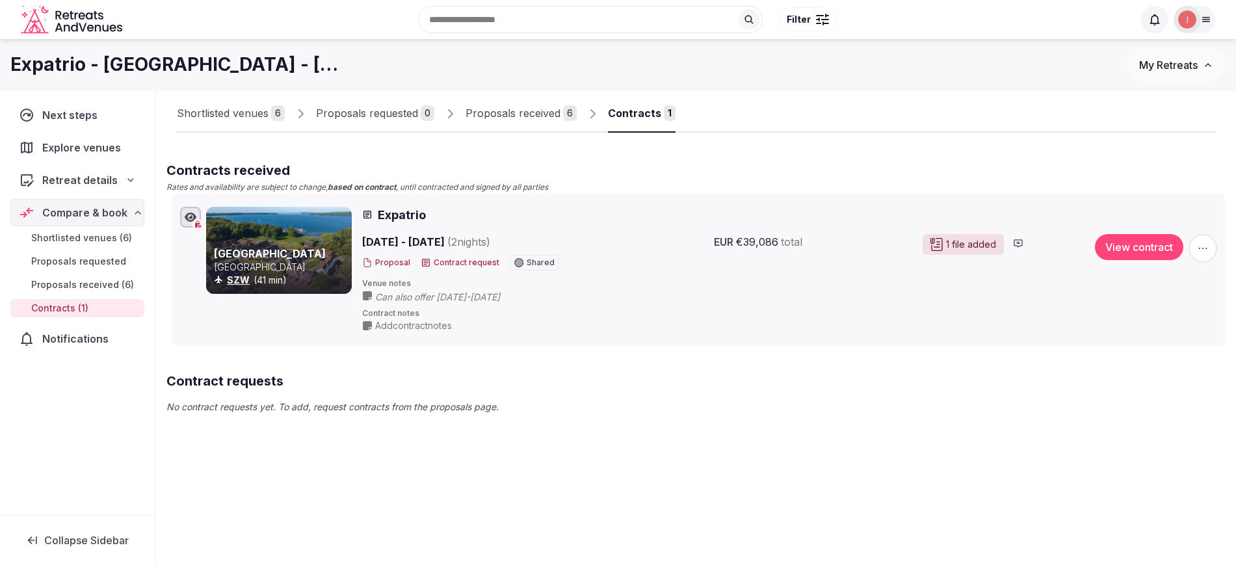
click at [988, 244] on button "View contract" at bounding box center [1139, 247] width 88 height 26
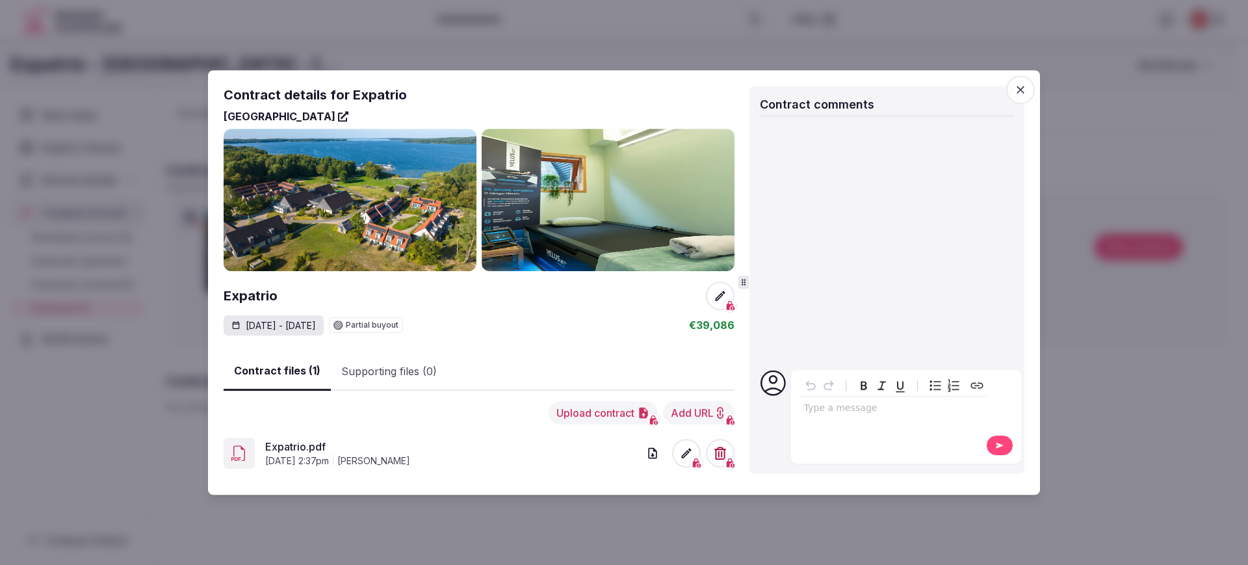
click at [687, 443] on span at bounding box center [686, 453] width 29 height 29
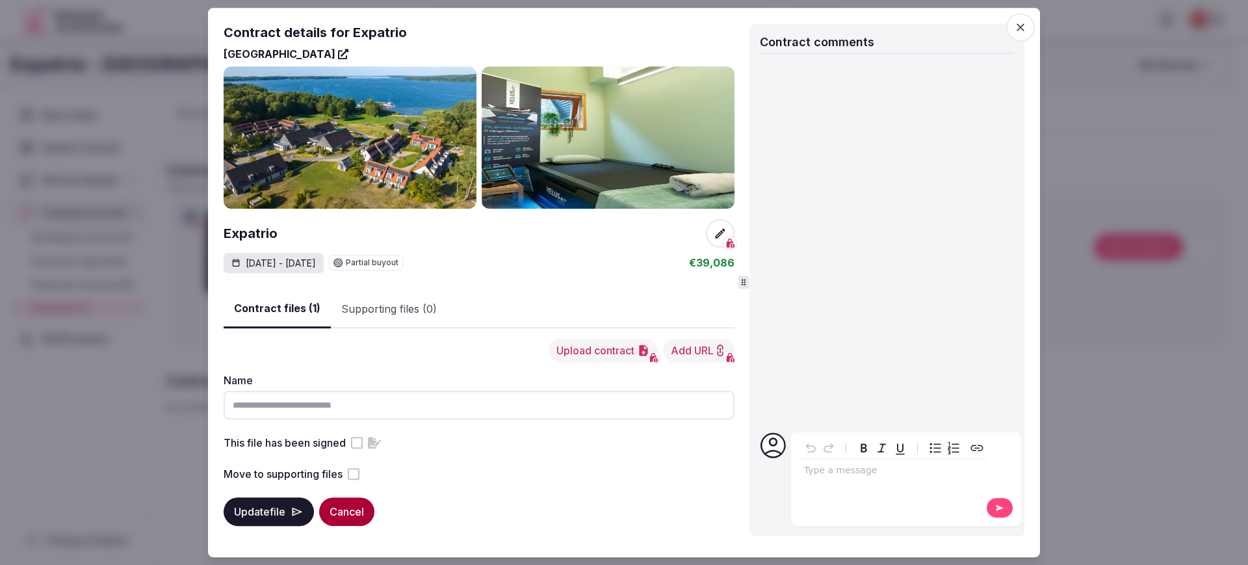
click at [342, 447] on label "This file has been signed" at bounding box center [285, 443] width 122 height 16
click at [351, 447] on button "This file has been signed" at bounding box center [357, 443] width 12 height 12
click at [285, 451] on button "Update file" at bounding box center [269, 511] width 90 height 29
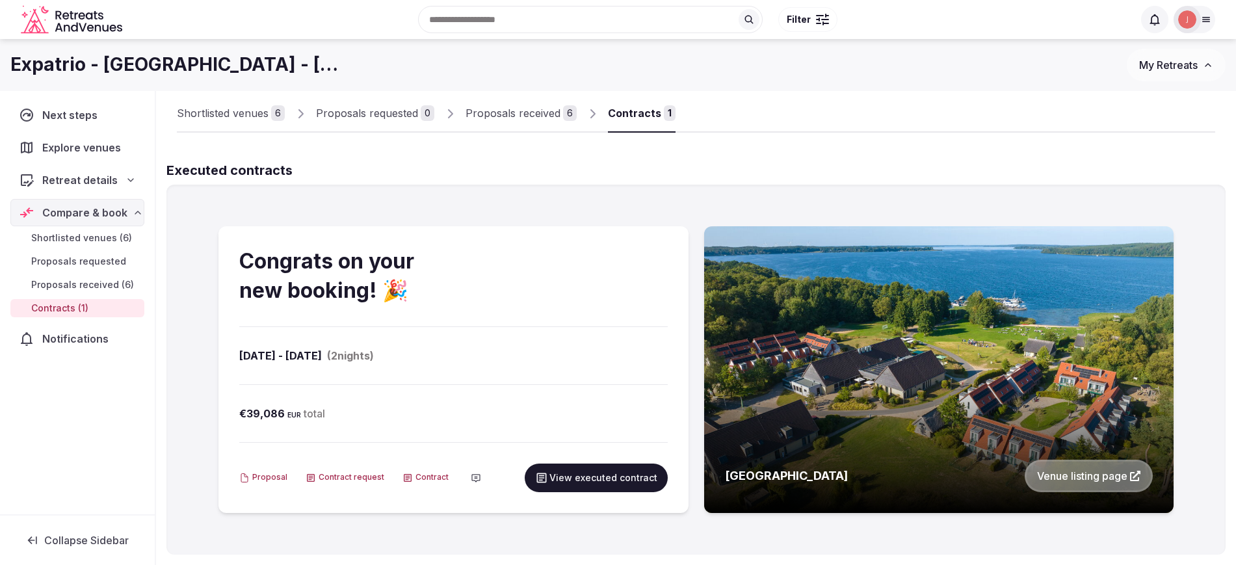
click at [923, 451] on div "BEECH Resort Plauer See Venue listing page" at bounding box center [939, 476] width 470 height 33
click at [988, 451] on div "BEECH Resort Plauer See Venue listing page" at bounding box center [939, 476] width 470 height 33
click at [988, 451] on link "Venue listing page" at bounding box center [1088, 476] width 128 height 33
click at [53, 16] on icon "Retreats and Venues company logo" at bounding box center [73, 19] width 104 height 29
